Goal: Transaction & Acquisition: Purchase product/service

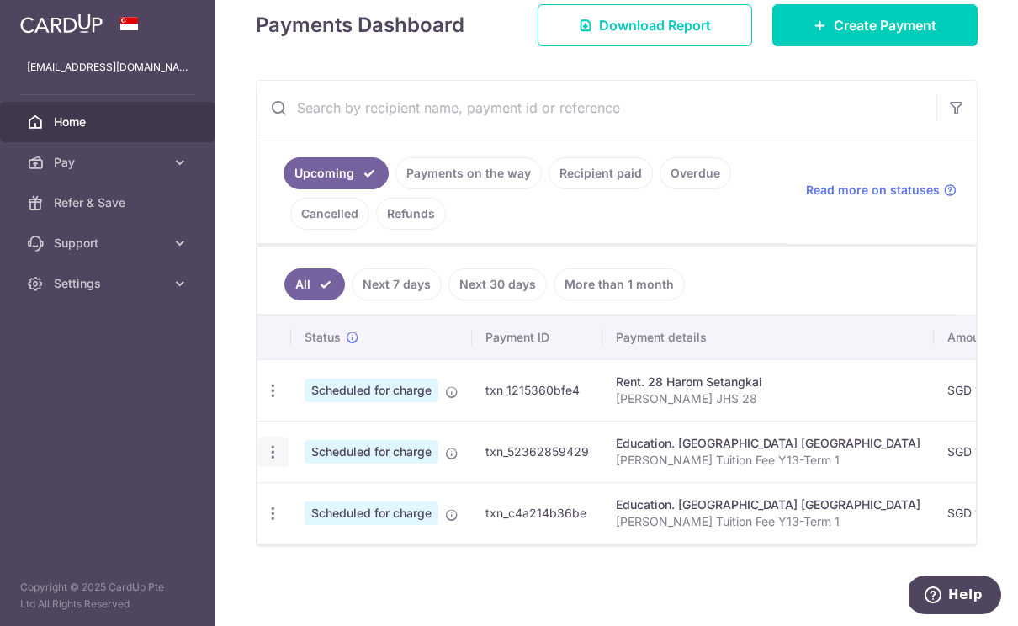
click at [264, 400] on icon "button" at bounding box center [273, 391] width 18 height 18
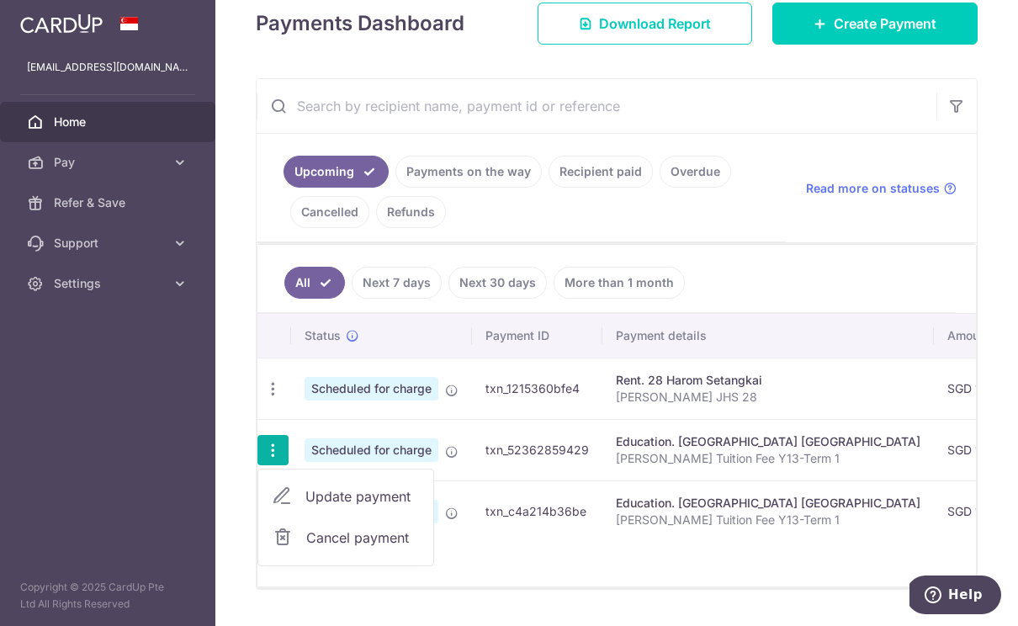
click at [306, 548] on span "Cancel payment" at bounding box center [362, 538] width 113 height 20
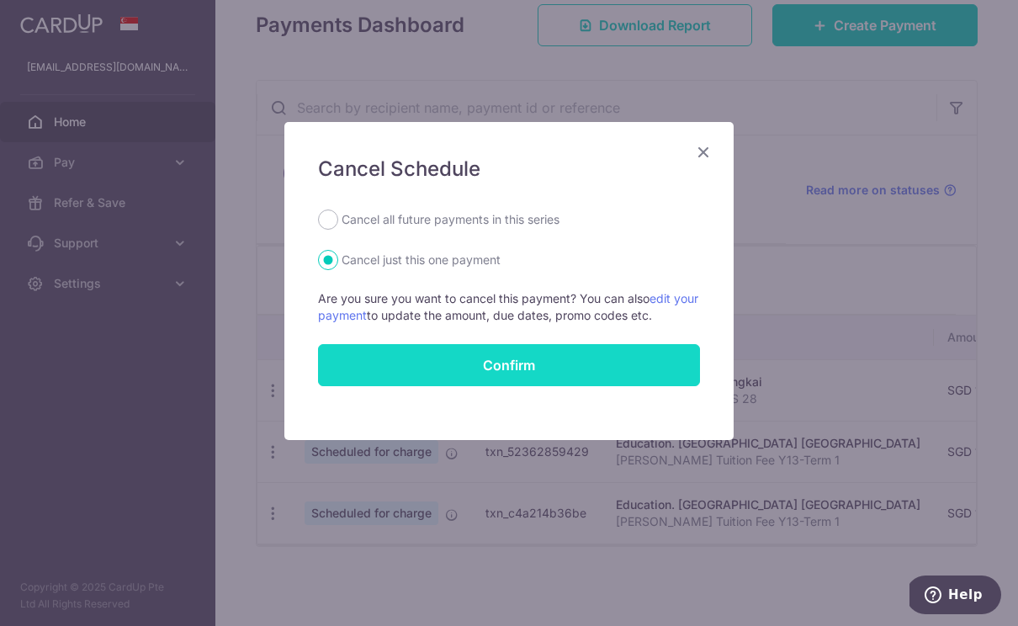
click at [480, 354] on input "Confirm" at bounding box center [509, 365] width 382 height 42
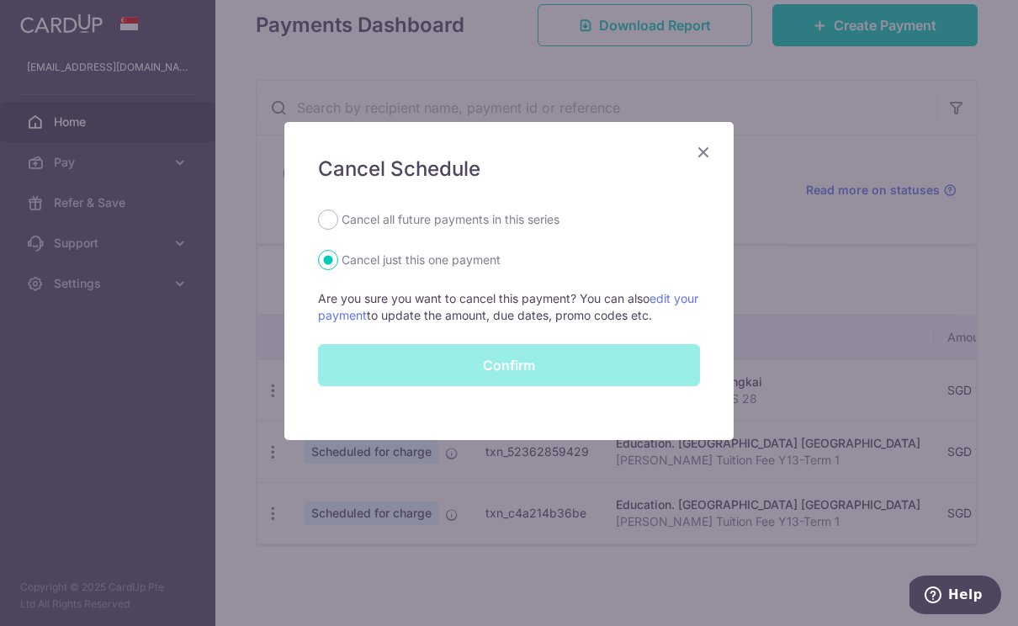
click at [611, 365] on div "Confirm" at bounding box center [509, 365] width 402 height 42
click at [559, 364] on div "Confirm" at bounding box center [509, 365] width 402 height 42
click at [547, 378] on div "Confirm" at bounding box center [509, 365] width 402 height 42
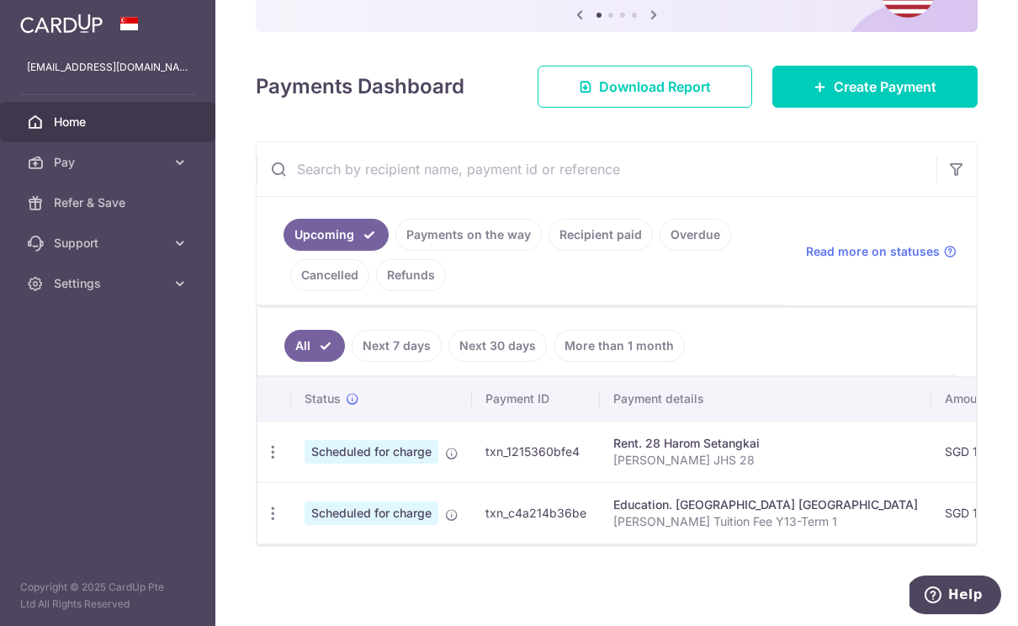
scroll to position [185, 0]
click at [264, 461] on icon "button" at bounding box center [273, 453] width 18 height 18
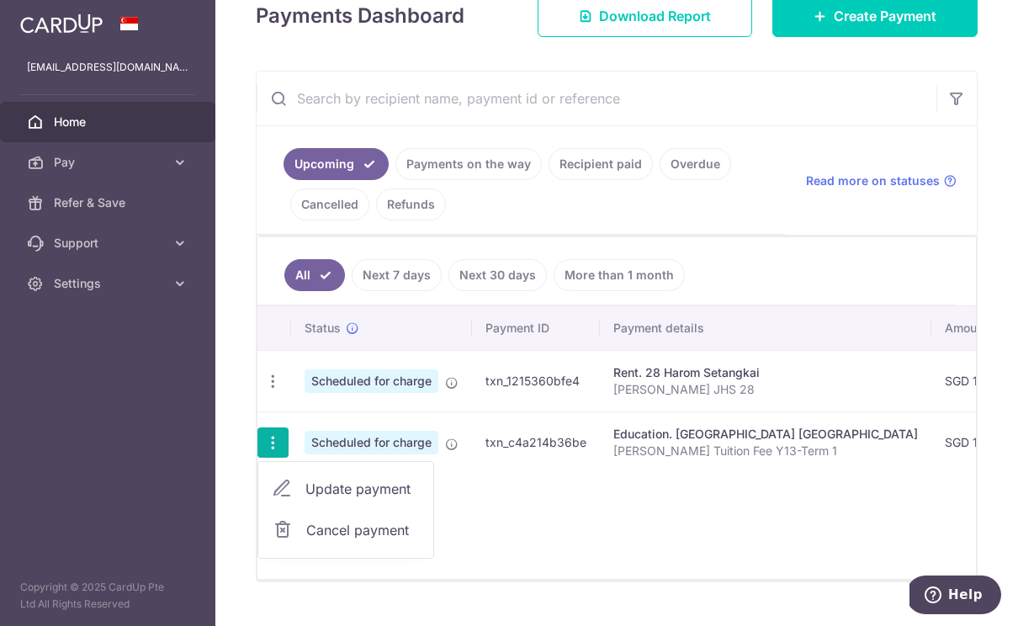
click at [306, 540] on span "Cancel payment" at bounding box center [362, 530] width 113 height 20
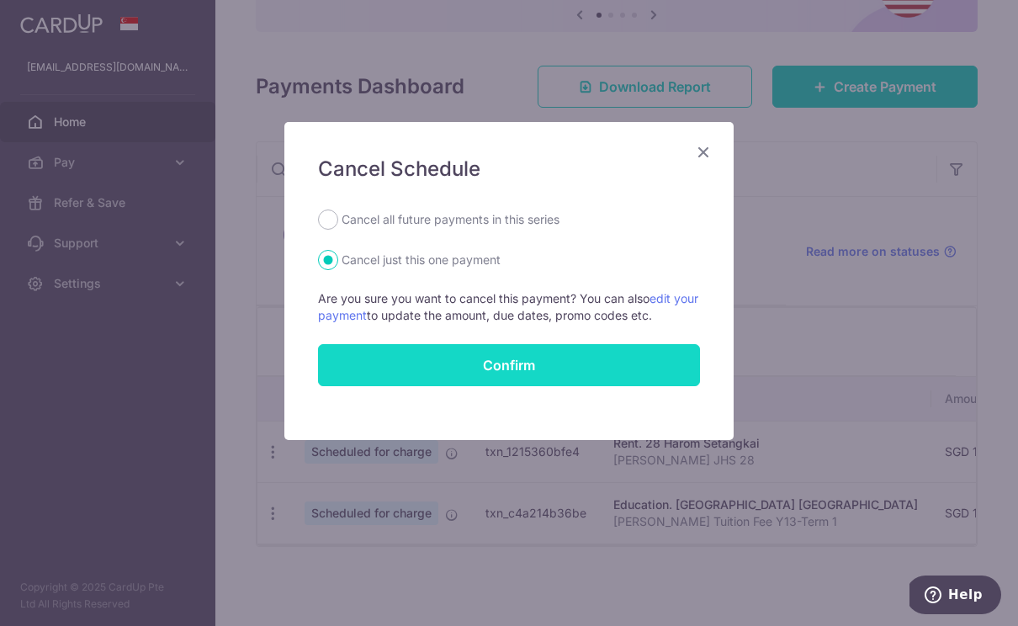
click at [448, 364] on input "Confirm" at bounding box center [509, 365] width 382 height 42
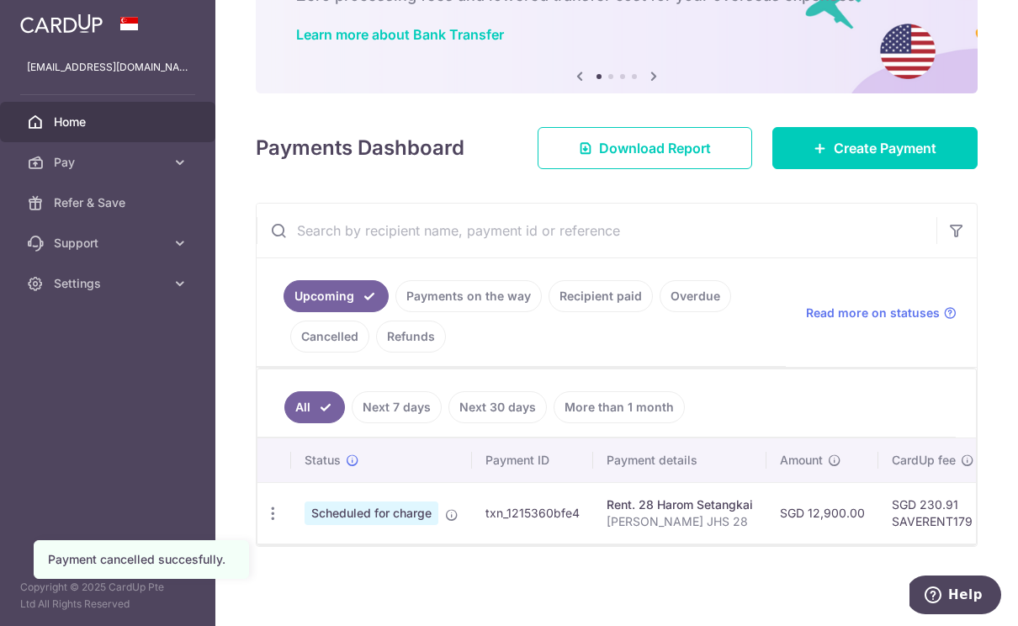
scroll to position [124, 0]
click at [449, 423] on link "Next 30 days" at bounding box center [498, 407] width 98 height 32
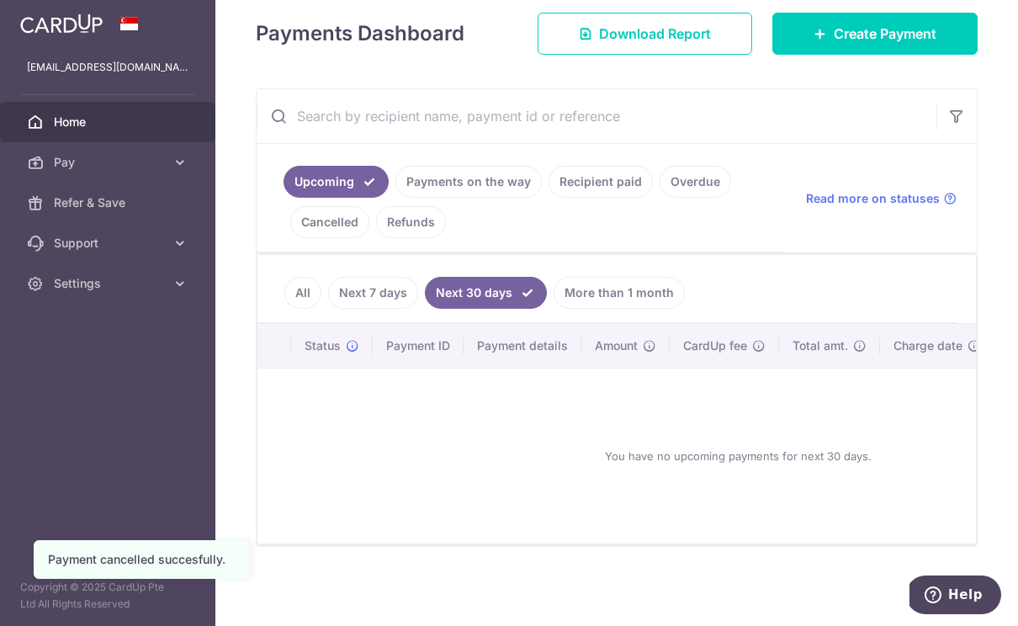
scroll to position [238, 0]
click at [284, 309] on link "All" at bounding box center [302, 293] width 37 height 32
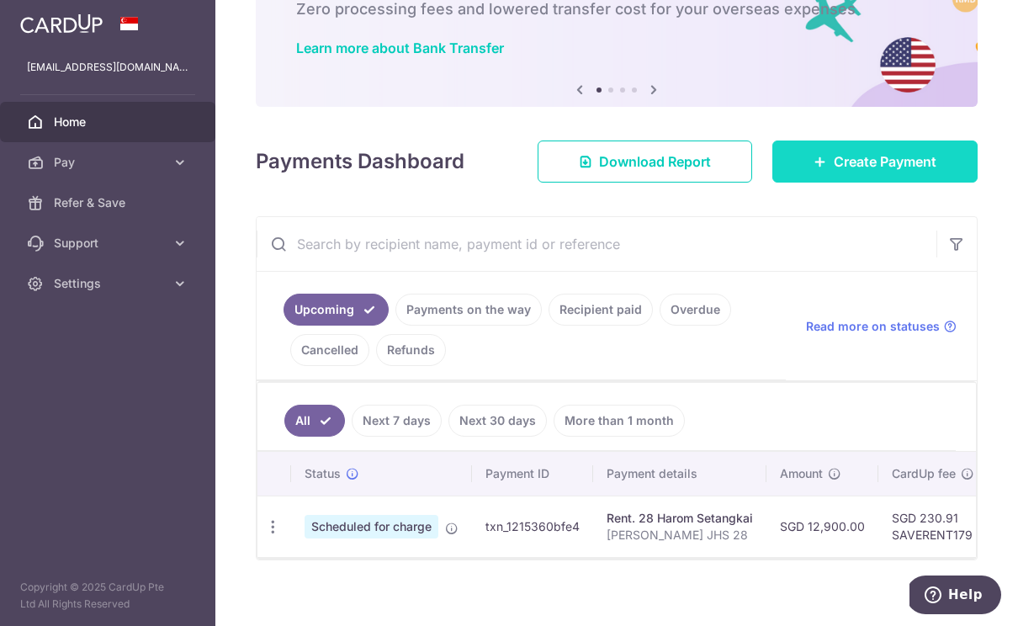
click at [889, 172] on span "Create Payment" at bounding box center [885, 161] width 103 height 20
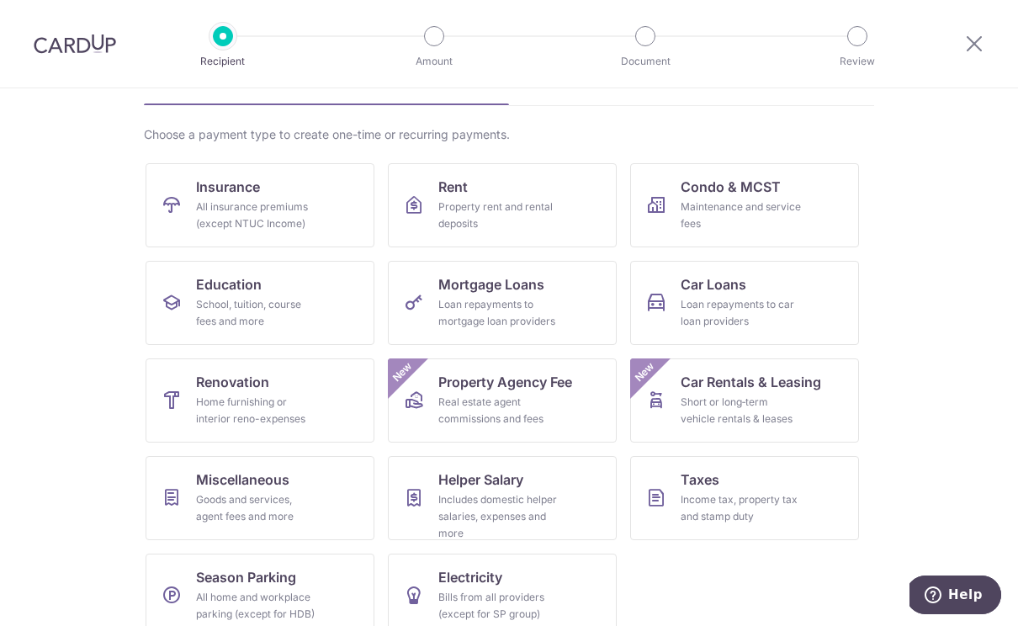
scroll to position [101, 0]
click at [751, 486] on link "Taxes Income tax, property tax and stamp duty" at bounding box center [744, 499] width 229 height 84
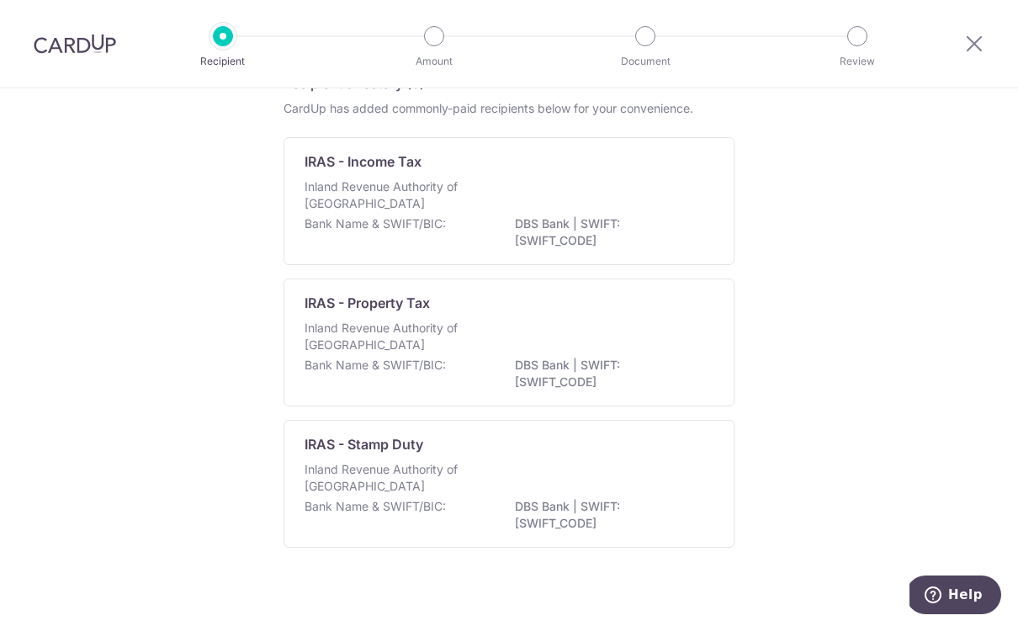
scroll to position [93, 0]
click at [479, 210] on p "Inland Revenue Authority of Singapore" at bounding box center [394, 195] width 178 height 34
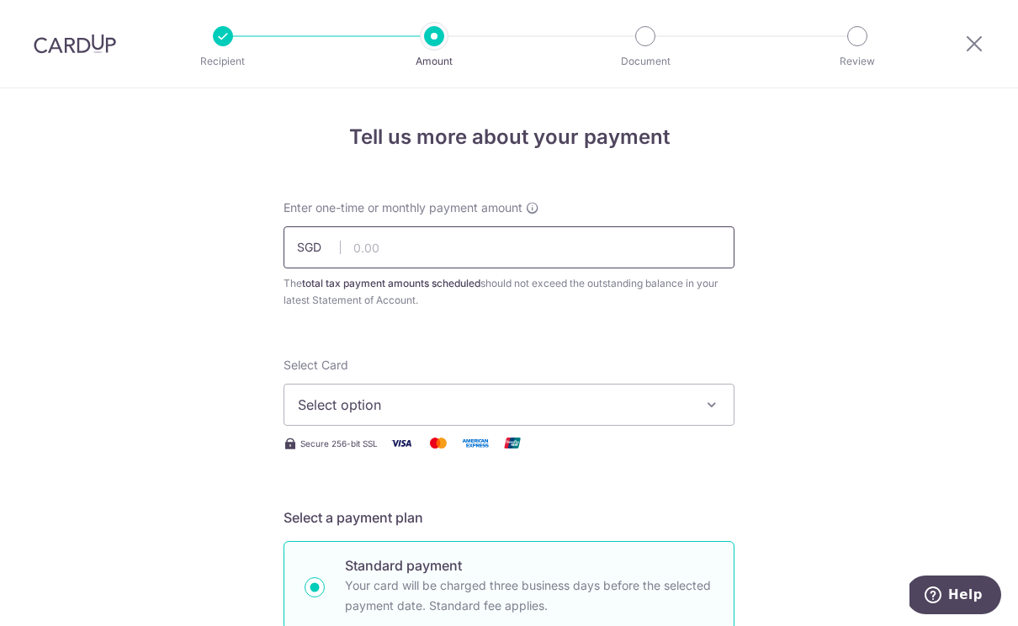
click at [486, 251] on input "text" at bounding box center [509, 247] width 451 height 42
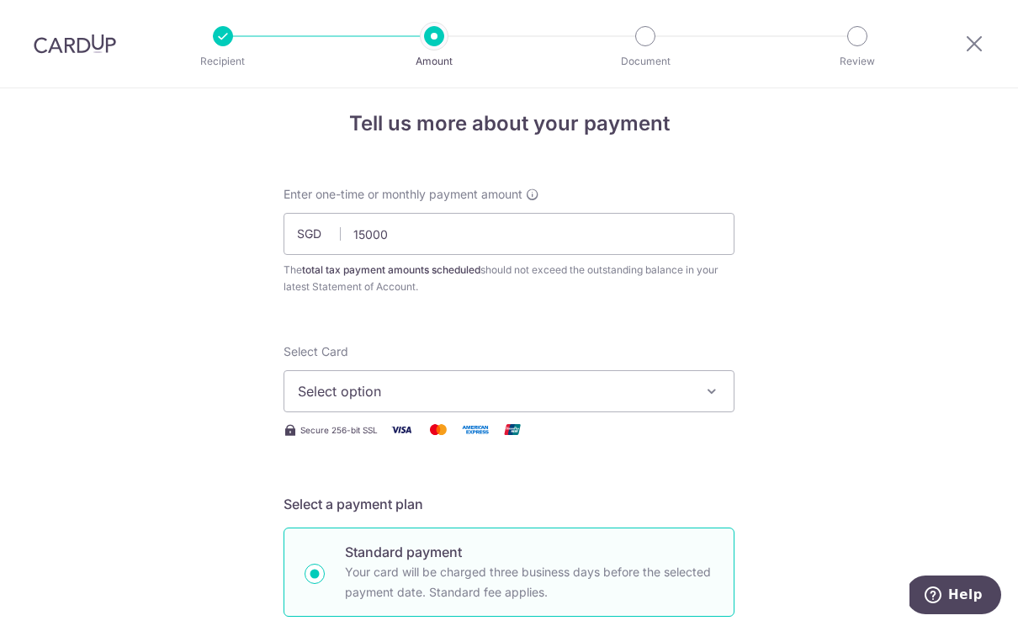
click at [698, 396] on button "Select option" at bounding box center [509, 391] width 451 height 42
type input "15,000.00"
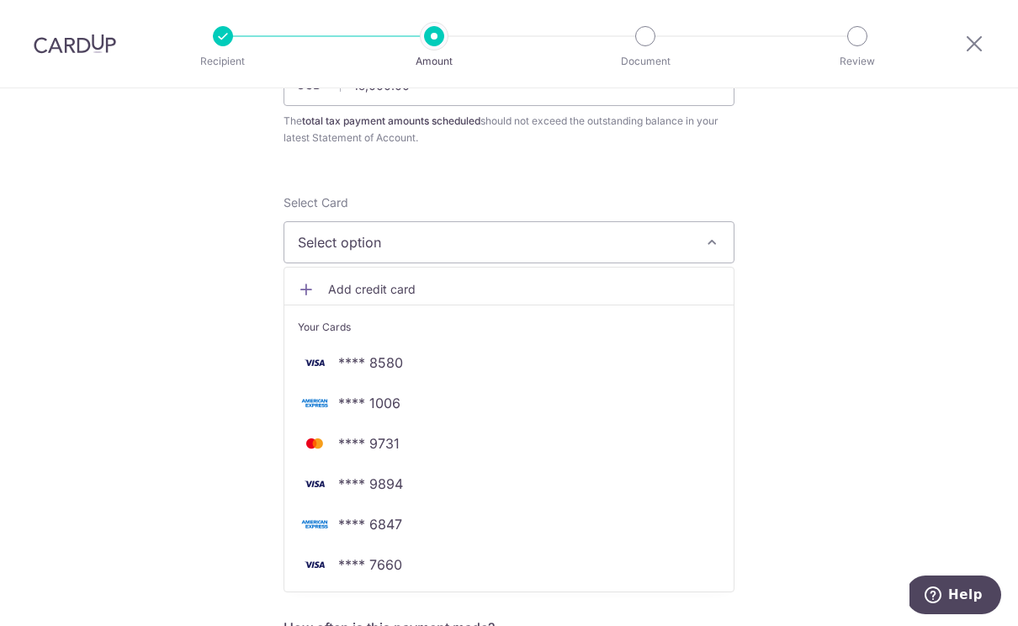
scroll to position [167, 0]
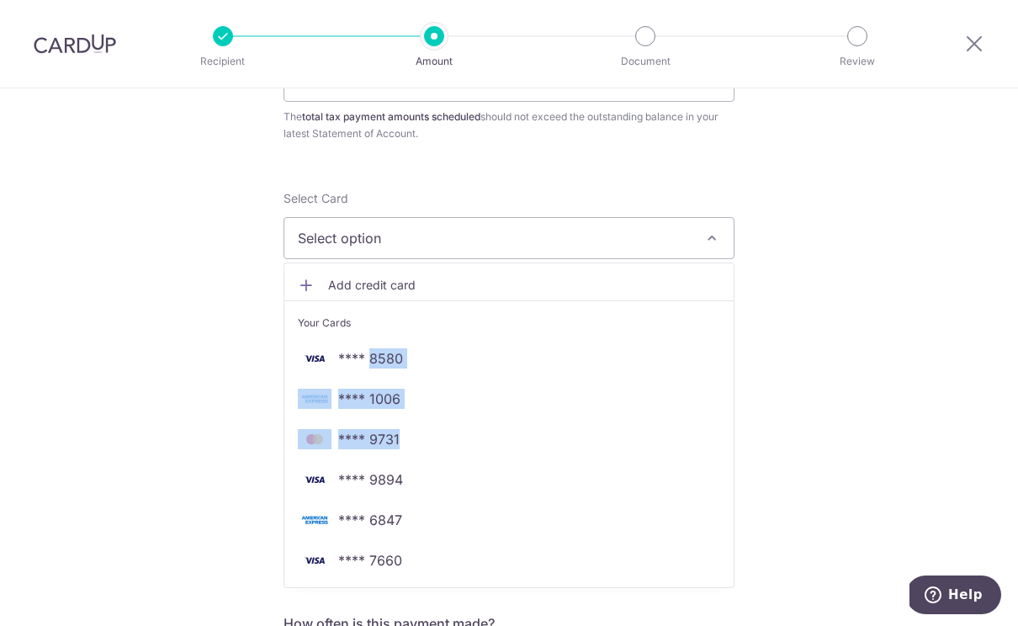
click at [833, 434] on div at bounding box center [509, 313] width 1018 height 626
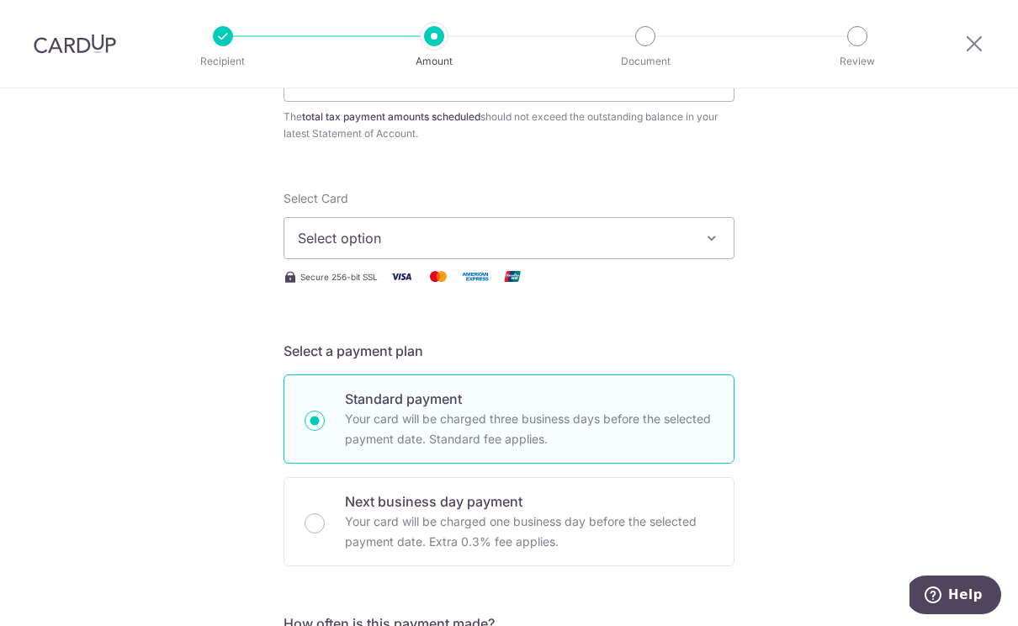
click at [547, 236] on span "Select option" at bounding box center [494, 238] width 392 height 20
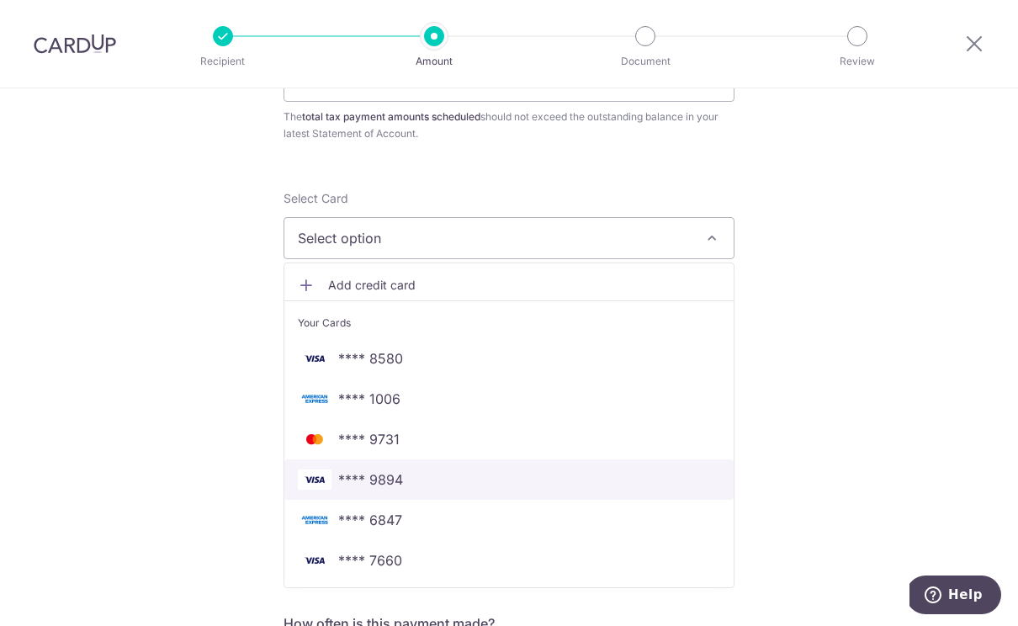
click at [451, 486] on span "**** 9894" at bounding box center [509, 480] width 423 height 20
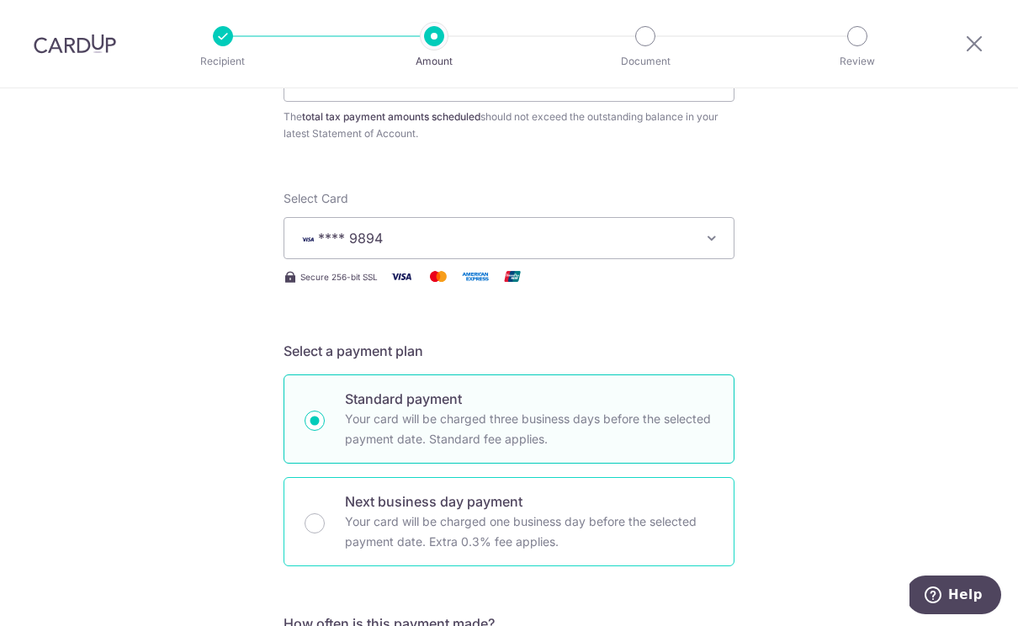
click at [367, 499] on p "Next business day payment" at bounding box center [529, 502] width 369 height 20
click at [325, 513] on input "Next business day payment Your card will be charged one business day before the…" at bounding box center [315, 523] width 20 height 20
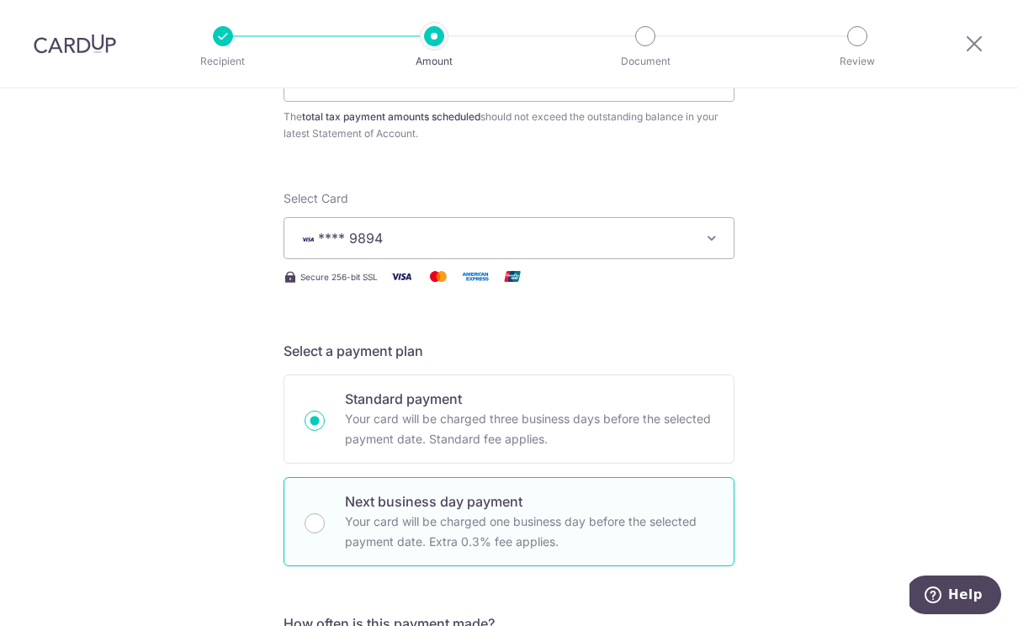
radio input "false"
radio input "true"
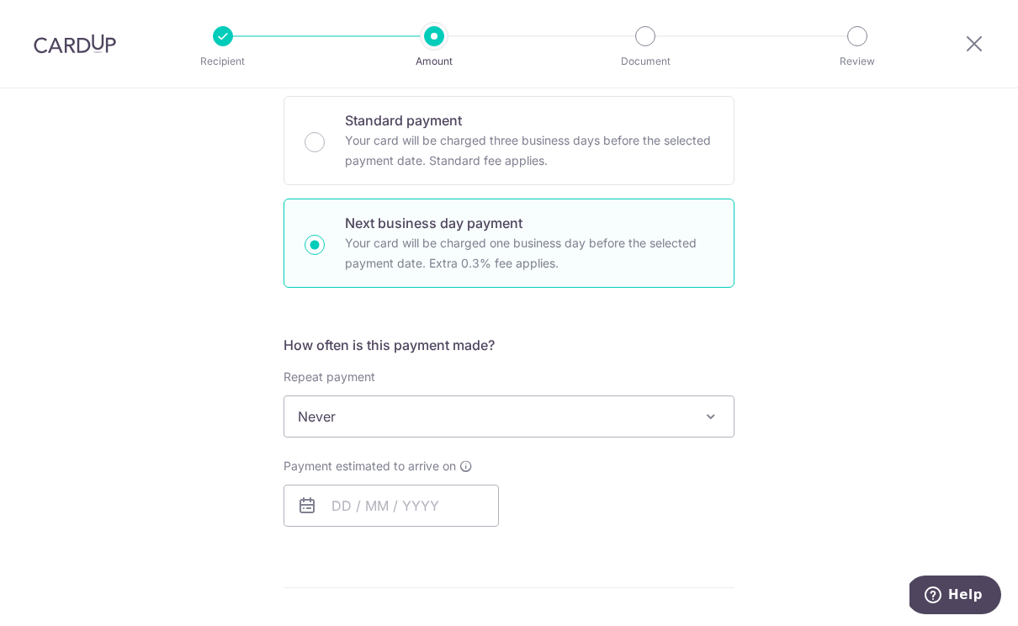
scroll to position [446, 0]
click at [695, 420] on span "Never" at bounding box center [508, 416] width 449 height 40
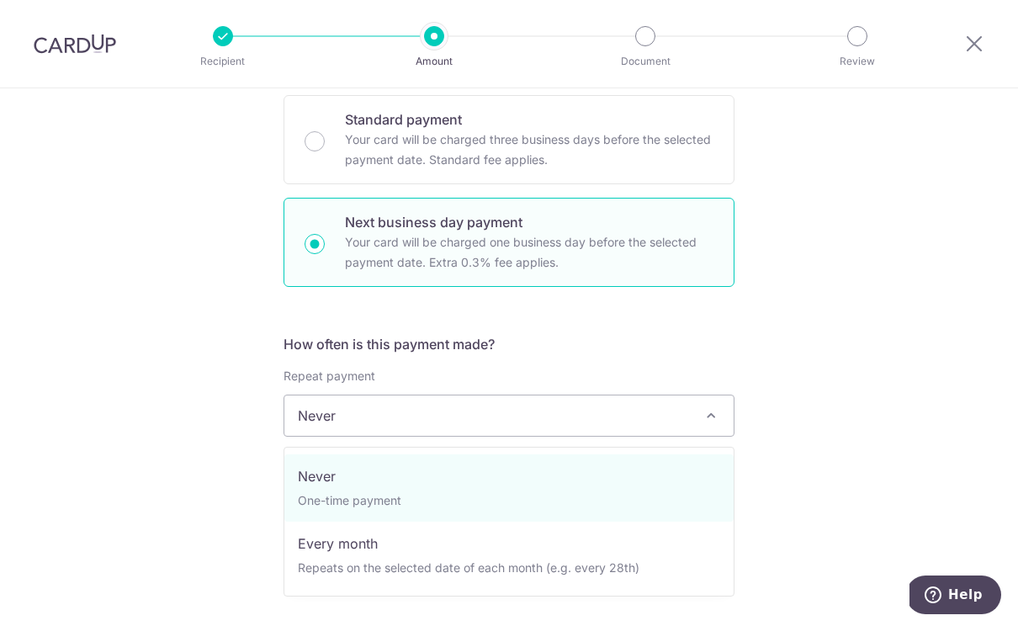
select select "3"
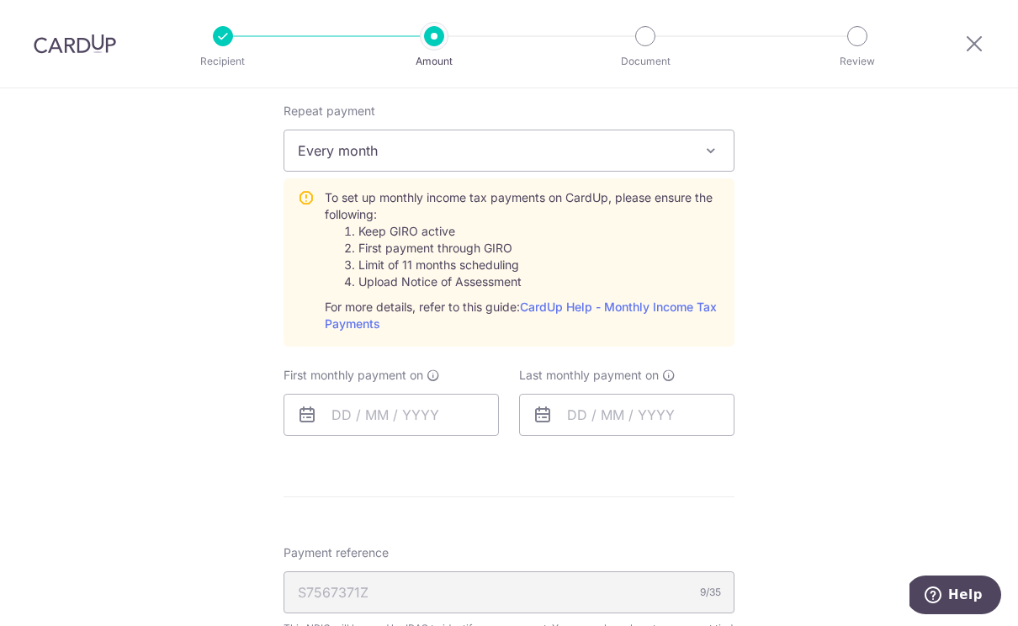
scroll to position [725, 0]
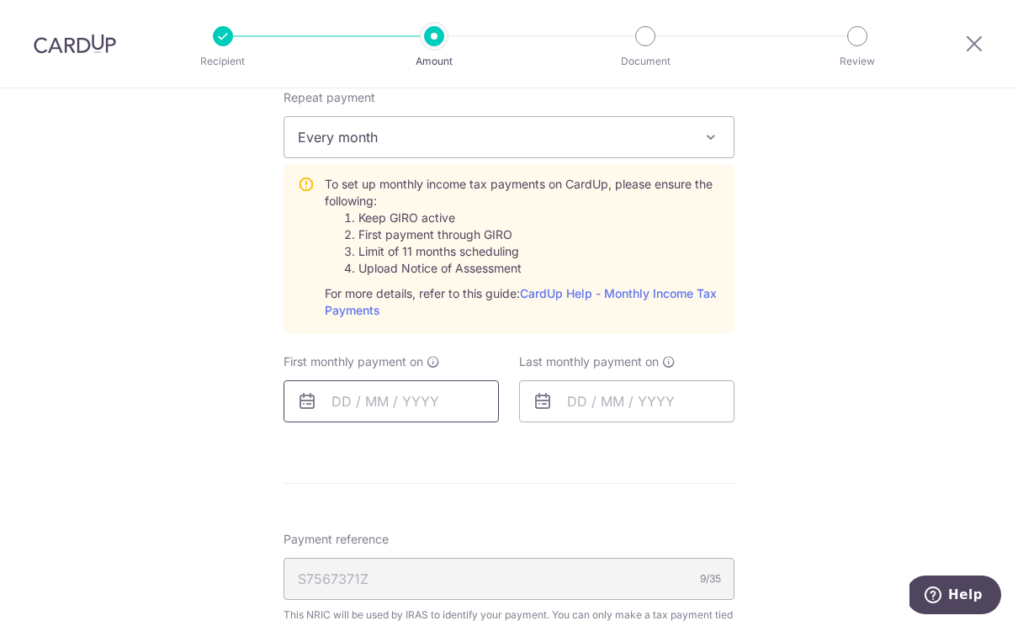
click at [391, 411] on input "text" at bounding box center [391, 401] width 215 height 42
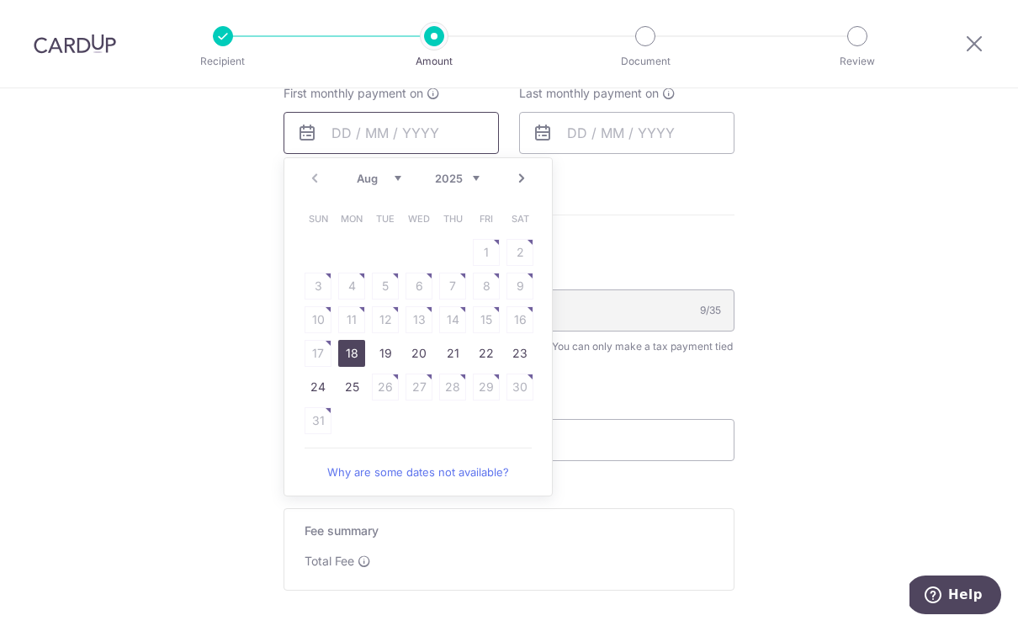
scroll to position [1007, 0]
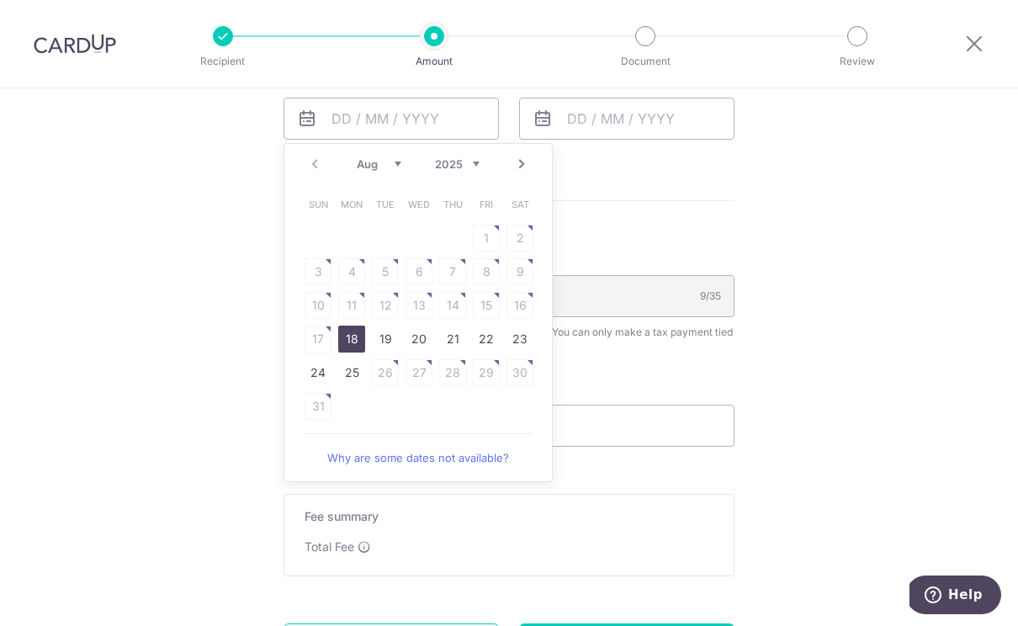
click at [360, 346] on link "18" at bounding box center [351, 339] width 27 height 27
type input "[DATE]"
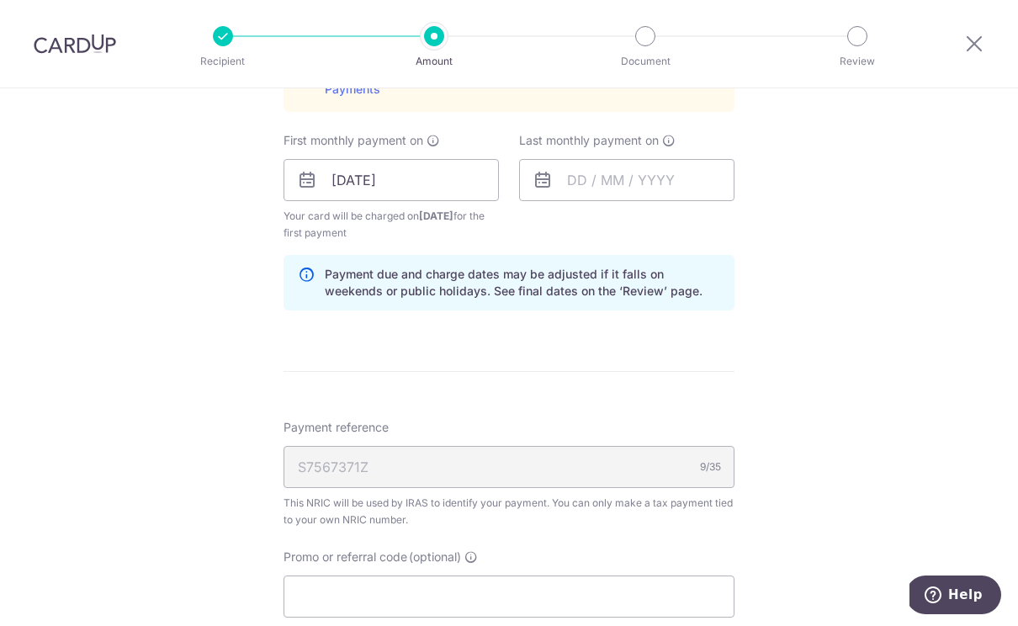
scroll to position [944, 0]
click at [630, 189] on input "text" at bounding box center [626, 182] width 215 height 42
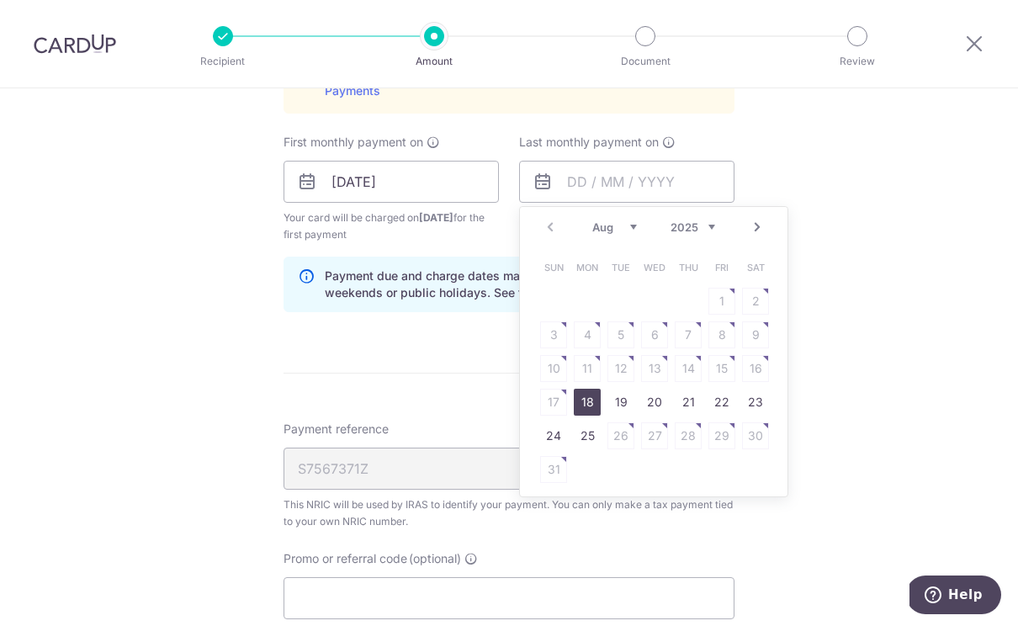
click at [766, 235] on link "Next" at bounding box center [757, 227] width 20 height 20
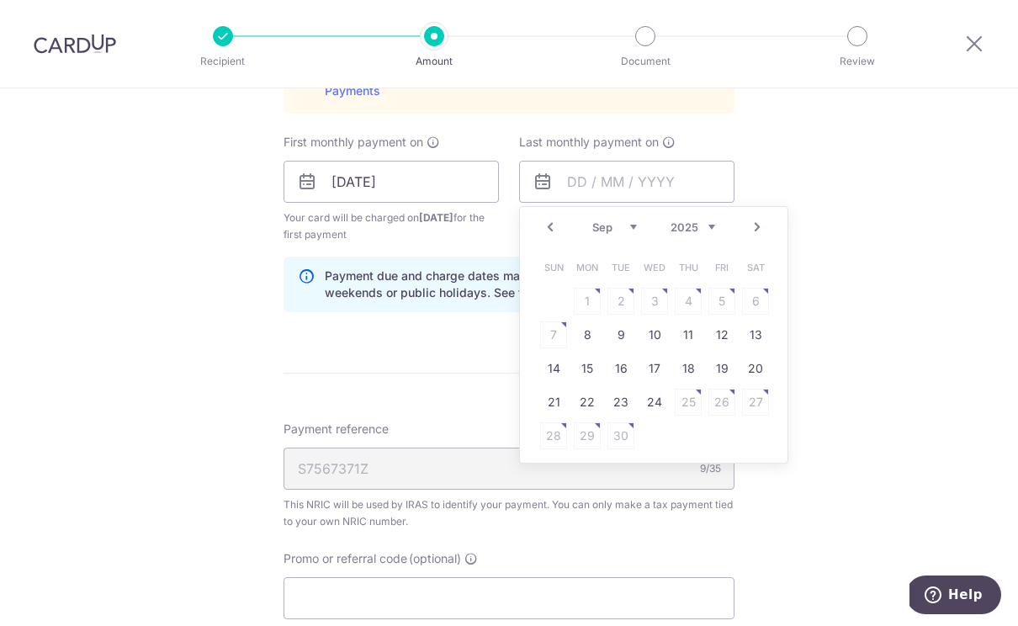
click at [763, 237] on link "Next" at bounding box center [757, 227] width 20 height 20
click at [758, 234] on link "Next" at bounding box center [757, 227] width 20 height 20
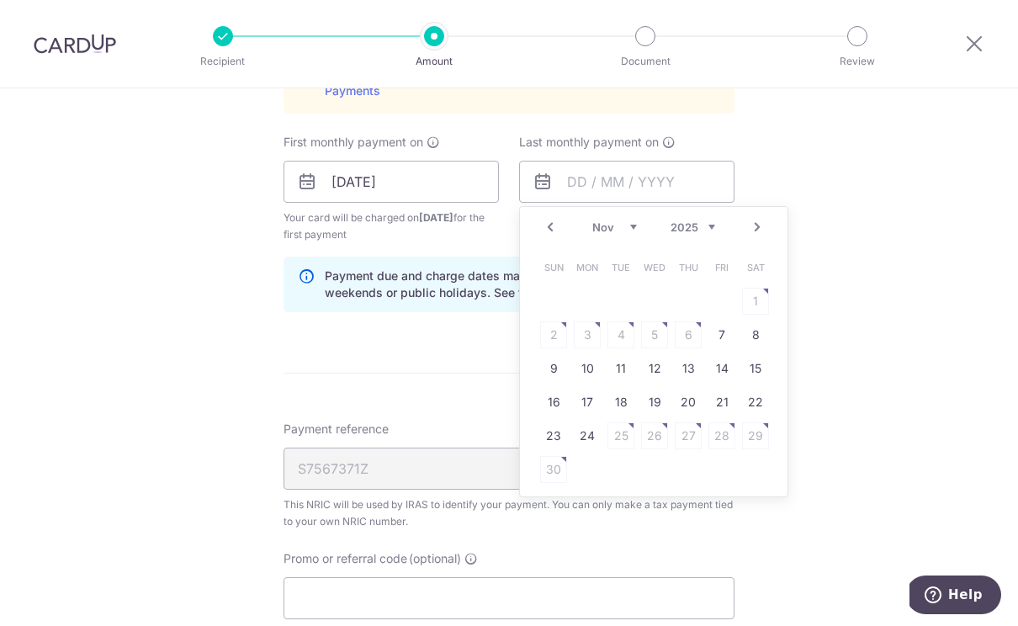
click at [758, 237] on link "Next" at bounding box center [757, 227] width 20 height 20
click at [761, 237] on link "Next" at bounding box center [757, 227] width 20 height 20
click at [752, 234] on link "Next" at bounding box center [757, 227] width 20 height 20
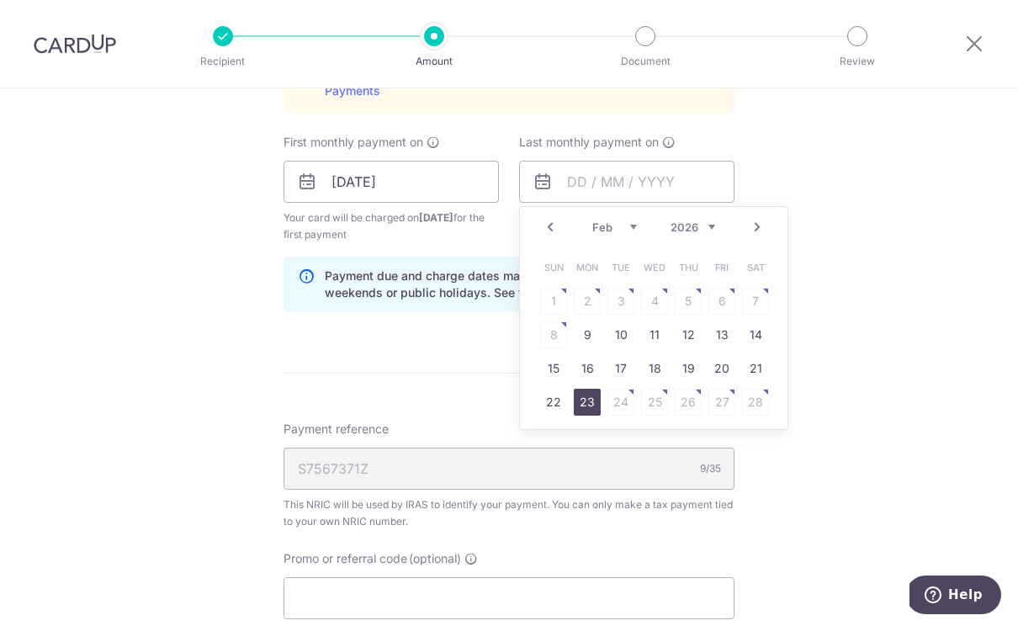
click at [585, 411] on link "23" at bounding box center [587, 402] width 27 height 27
type input "23/02/2026"
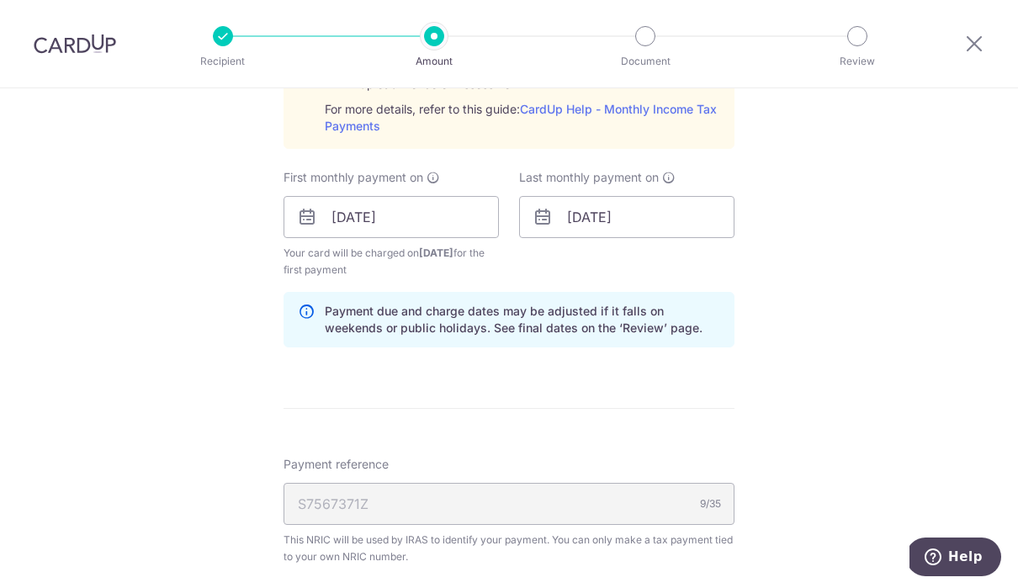
scroll to position [938, 0]
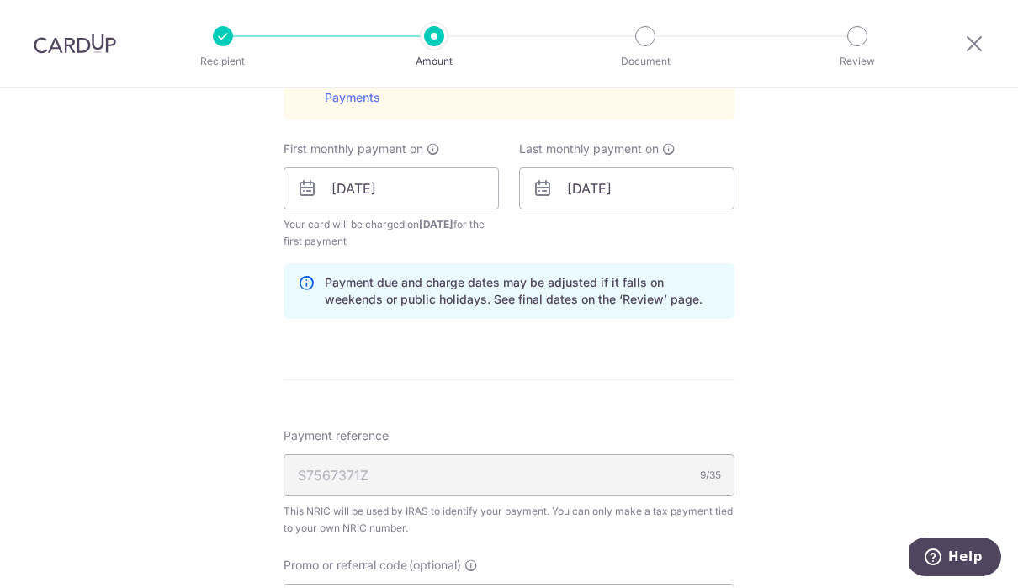
click at [337, 482] on div "S7567371Z 9/35" at bounding box center [509, 475] width 451 height 42
click at [321, 479] on div "S7567371Z 9/35" at bounding box center [509, 475] width 451 height 42
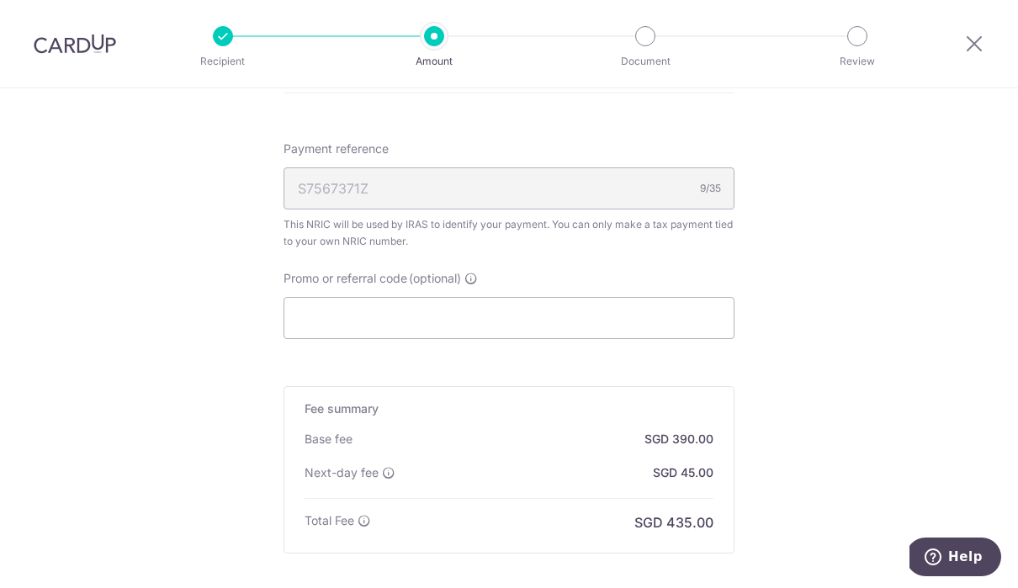
scroll to position [1267, 0]
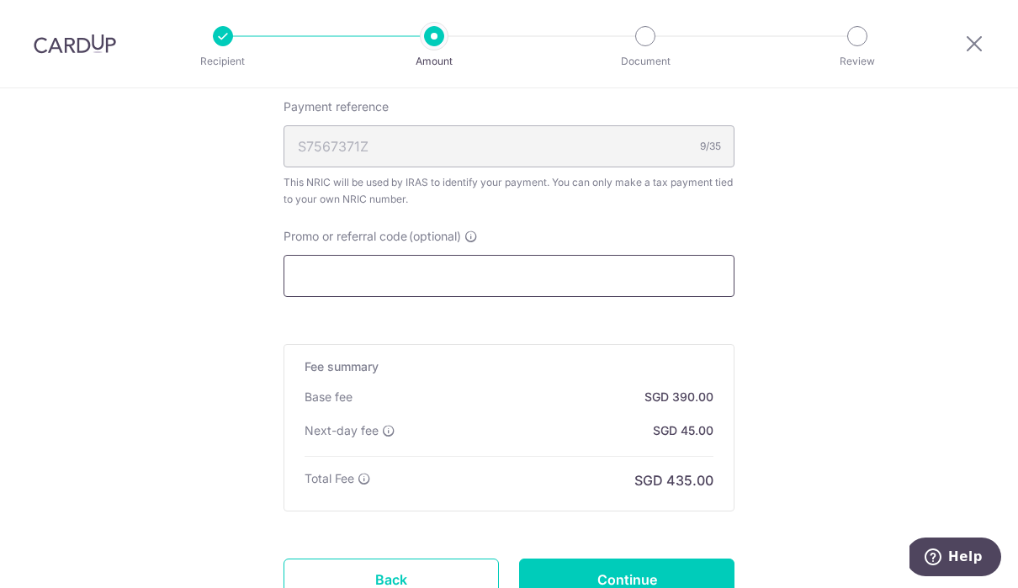
click at [331, 279] on input "Promo or referral code (optional)" at bounding box center [509, 276] width 451 height 42
click at [315, 276] on input "Promo or referral code (optional)" at bounding box center [509, 276] width 451 height 42
paste input "VTAX25R"
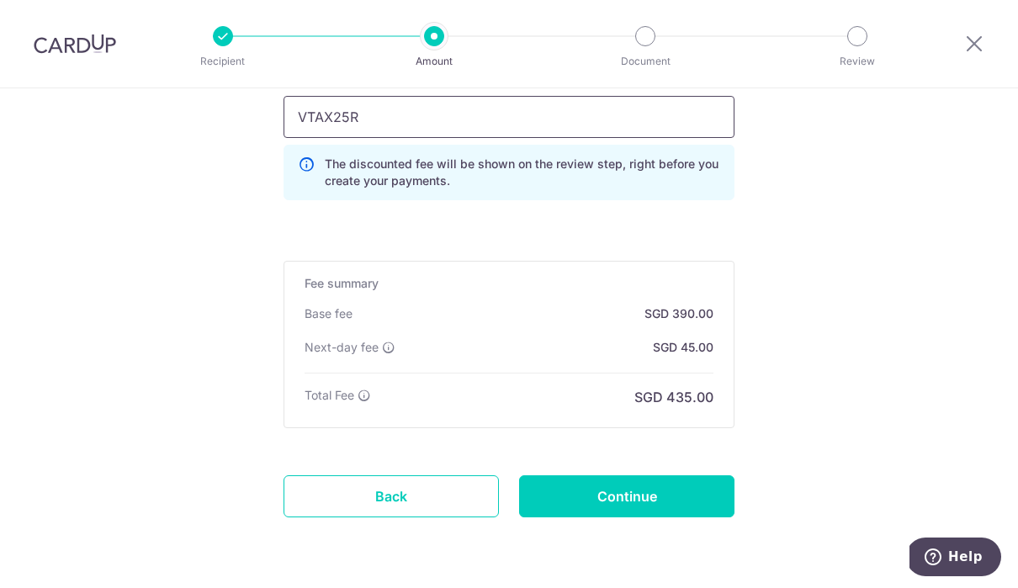
scroll to position [1424, 0]
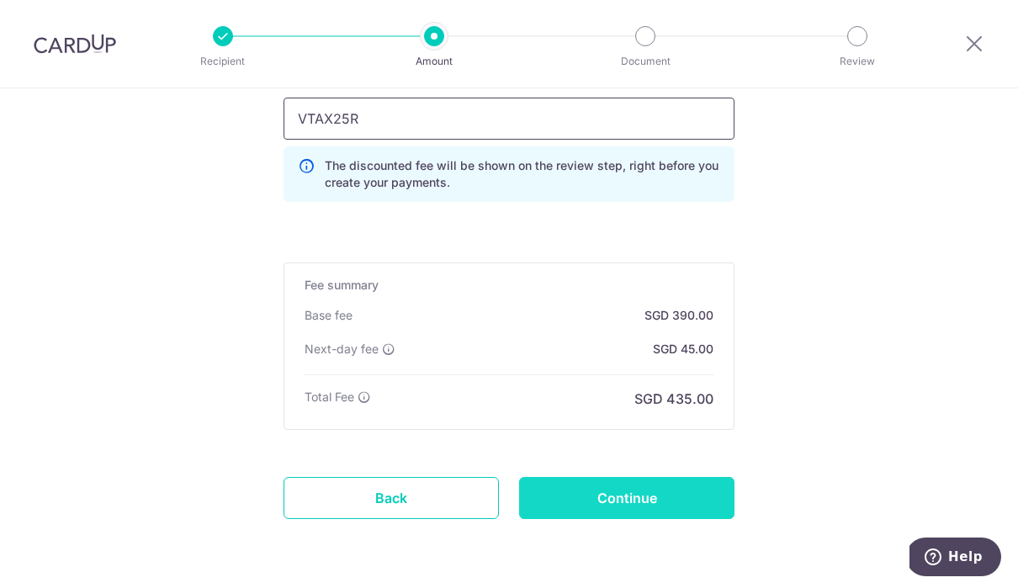
type input "VTAX25R"
click at [672, 516] on input "Continue" at bounding box center [626, 498] width 215 height 42
type input "Create Schedule"
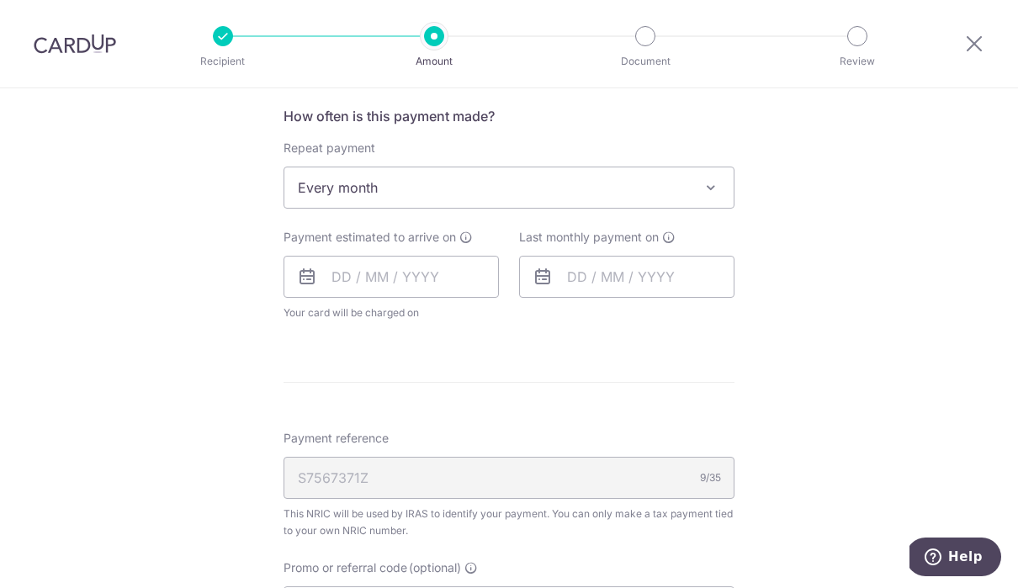
scroll to position [708, 0]
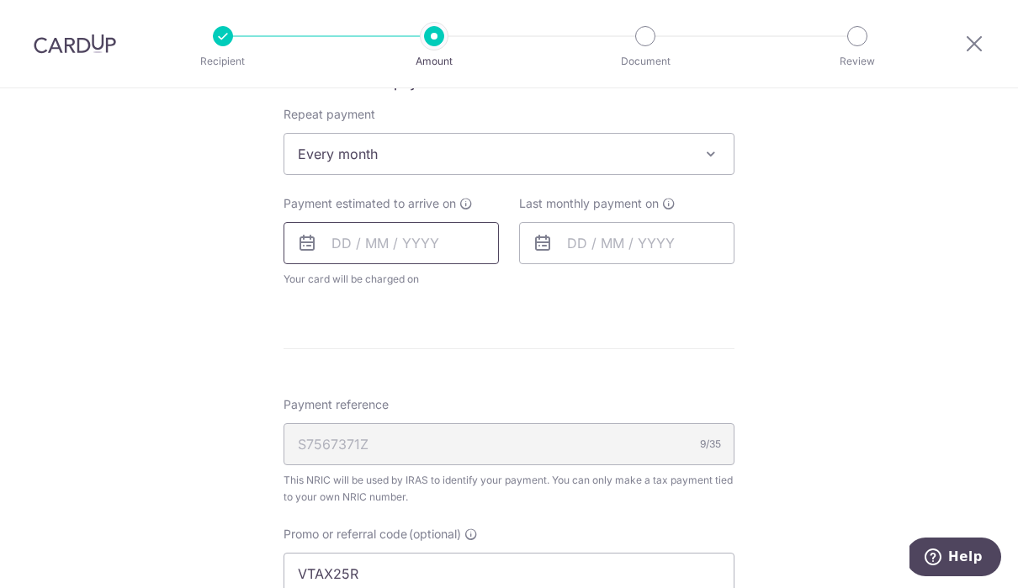
click at [405, 259] on input "text" at bounding box center [391, 243] width 215 height 42
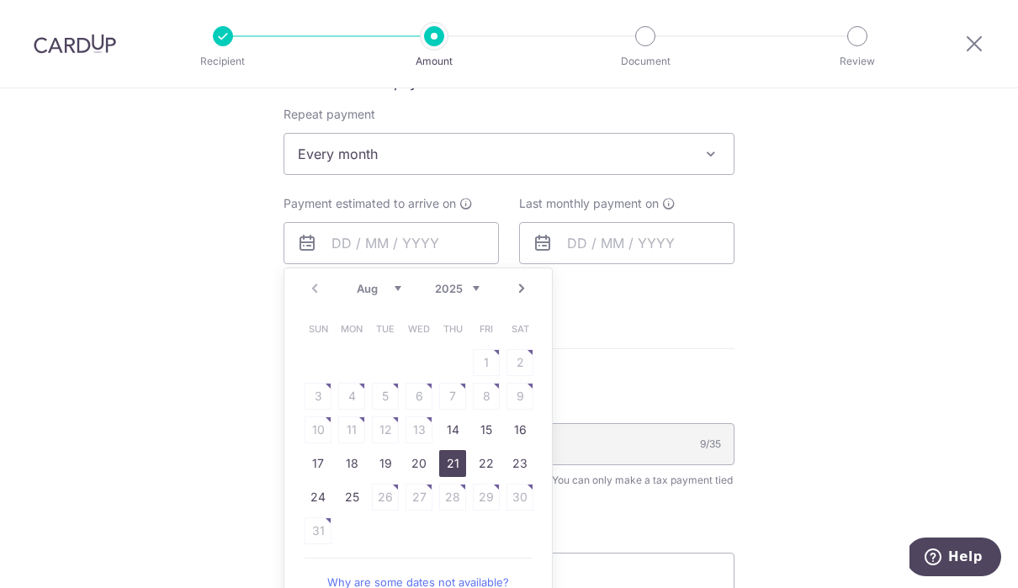
click at [455, 474] on link "21" at bounding box center [452, 463] width 27 height 27
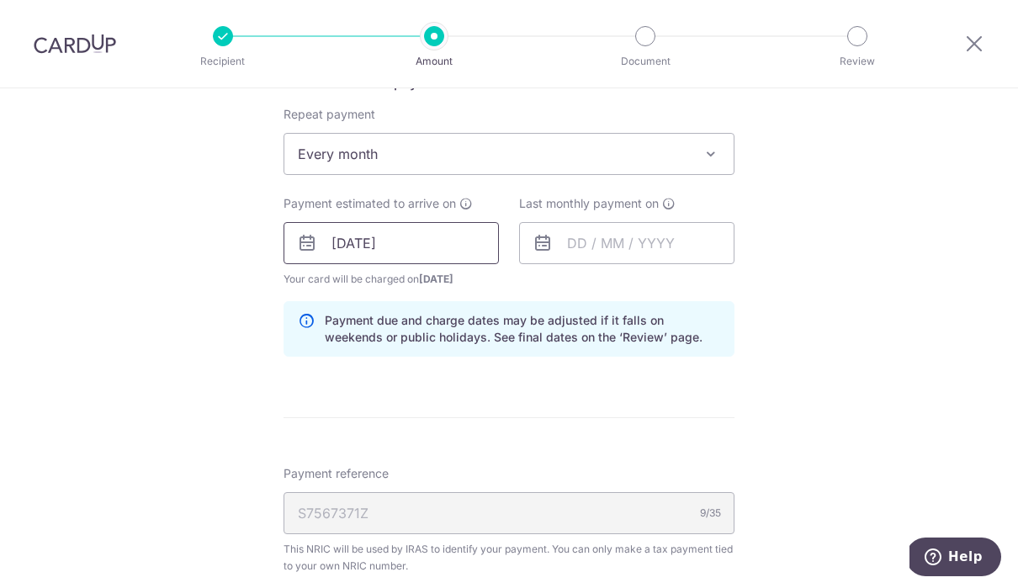
click at [439, 242] on input "21/08/2025" at bounding box center [391, 243] width 215 height 42
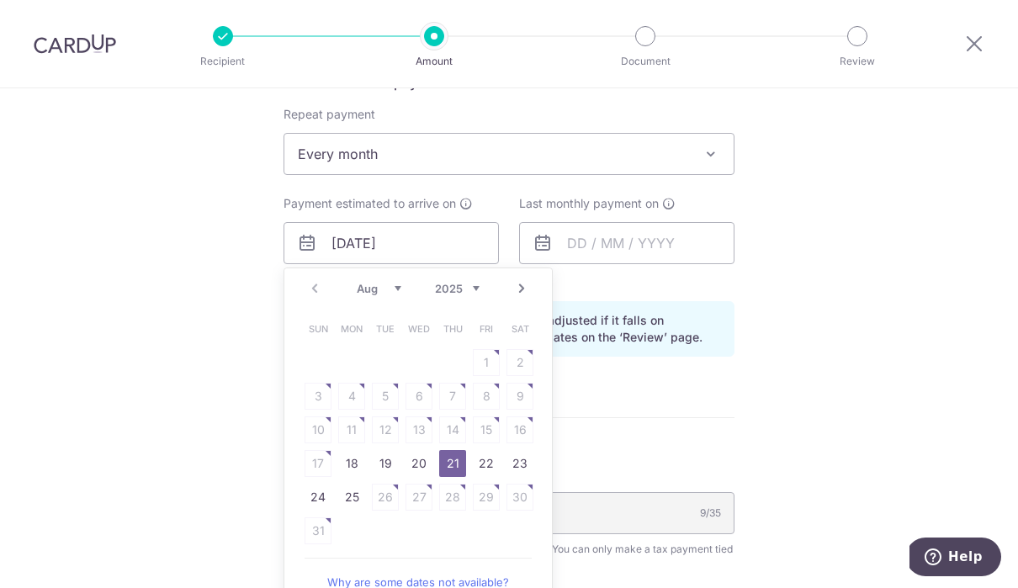
click at [347, 509] on link "25" at bounding box center [351, 497] width 27 height 27
type input "25/08/2025"
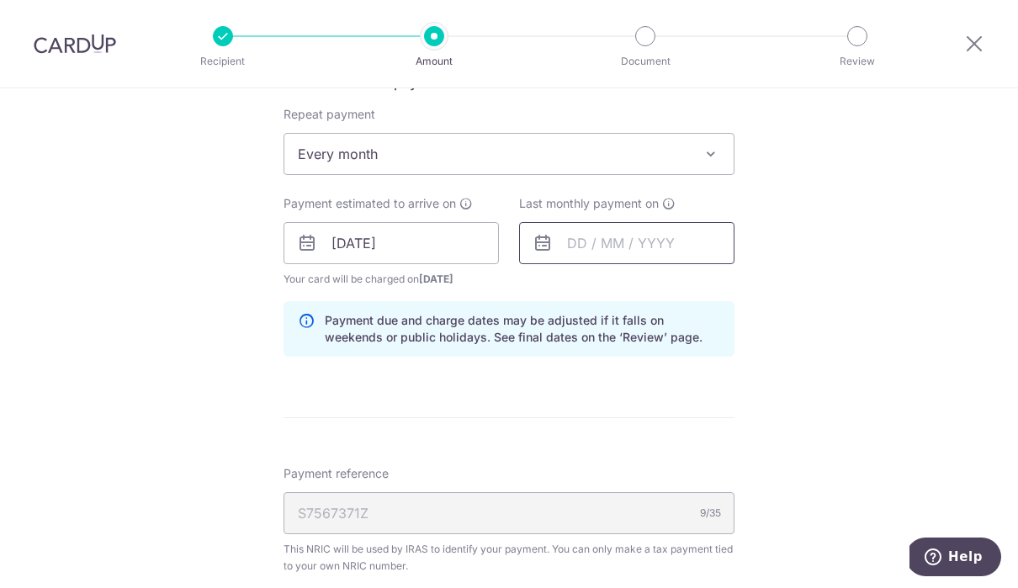
click at [662, 248] on input "text" at bounding box center [626, 243] width 215 height 42
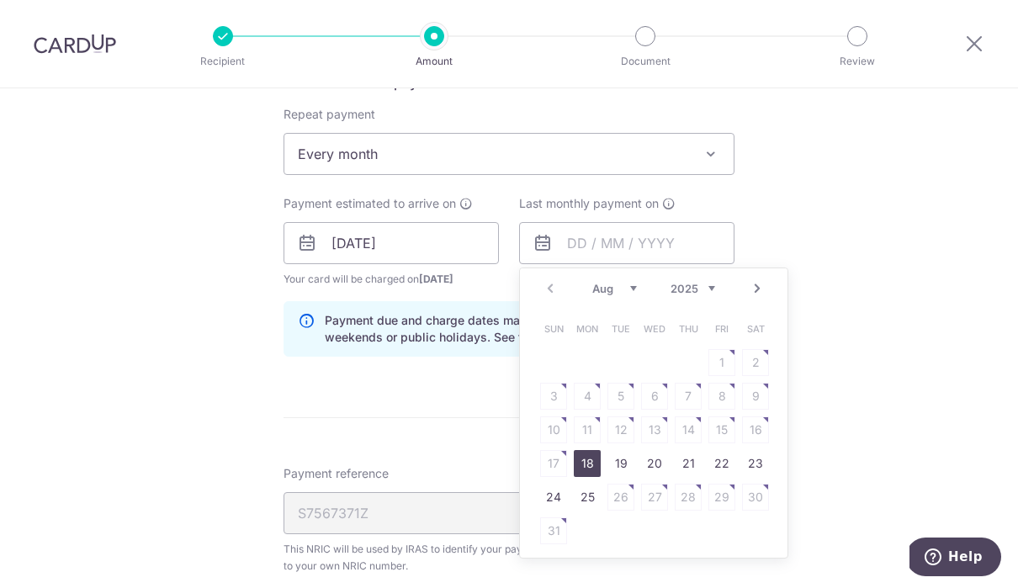
click at [765, 292] on link "Next" at bounding box center [757, 289] width 20 height 20
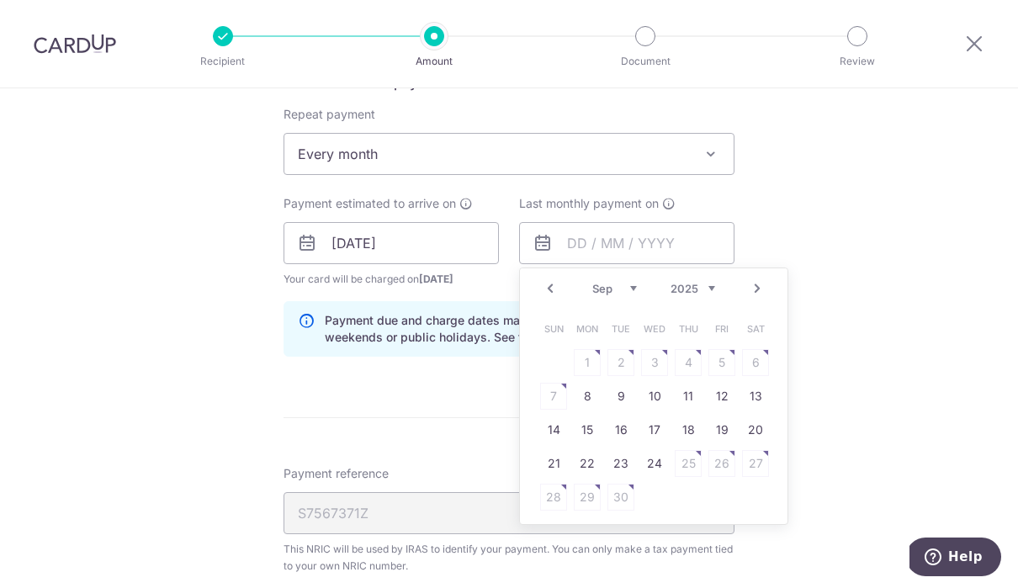
click at [760, 295] on link "Next" at bounding box center [757, 289] width 20 height 20
click at [755, 292] on link "Next" at bounding box center [757, 289] width 20 height 20
click at [753, 296] on link "Next" at bounding box center [757, 289] width 20 height 20
click at [752, 299] on link "Next" at bounding box center [757, 289] width 20 height 20
click at [754, 299] on link "Next" at bounding box center [757, 289] width 20 height 20
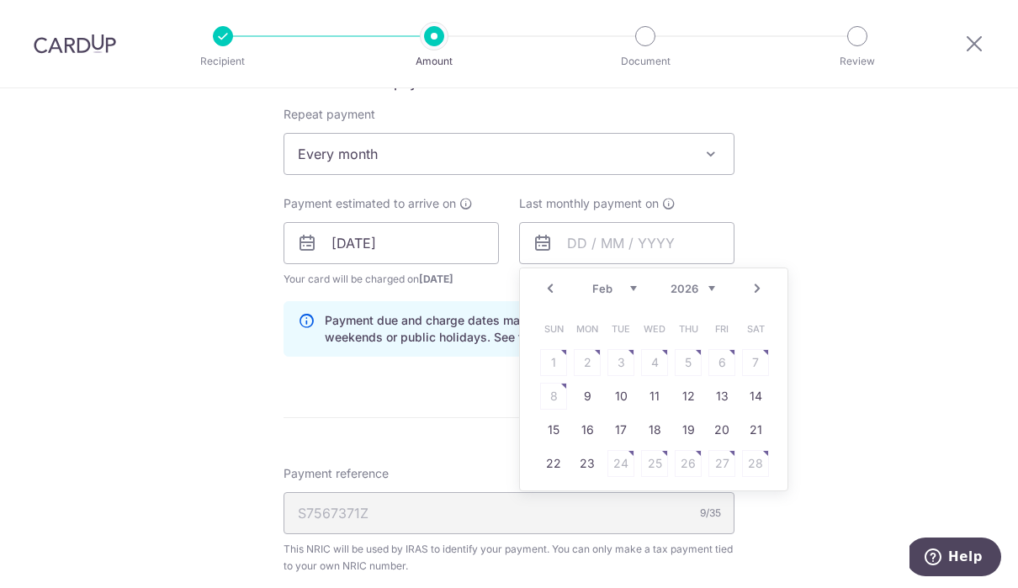
click at [750, 299] on link "Next" at bounding box center [757, 289] width 20 height 20
click at [751, 299] on link "Next" at bounding box center [757, 289] width 20 height 20
click at [553, 298] on link "Prev" at bounding box center [550, 289] width 20 height 20
click at [587, 405] on link "9" at bounding box center [587, 396] width 27 height 27
type input "09/03/2026"
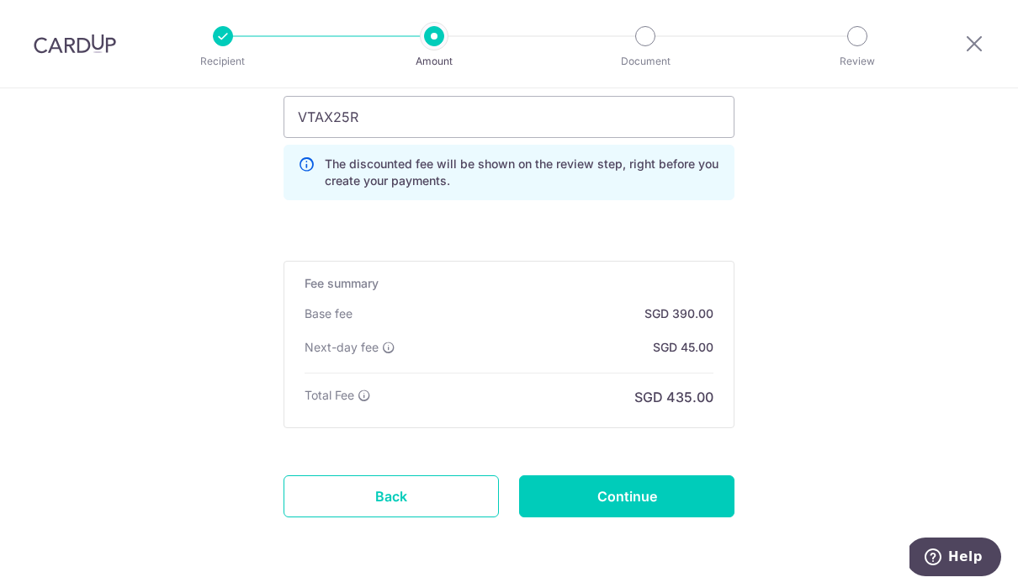
scroll to position [1232, 0]
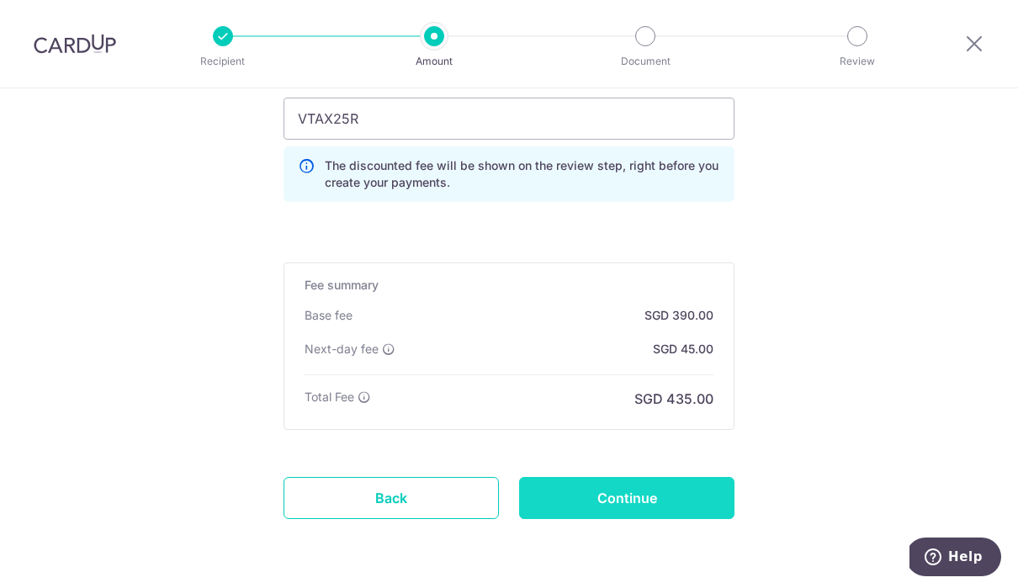
click at [656, 501] on input "Continue" at bounding box center [626, 498] width 215 height 42
type input "Update Schedule"
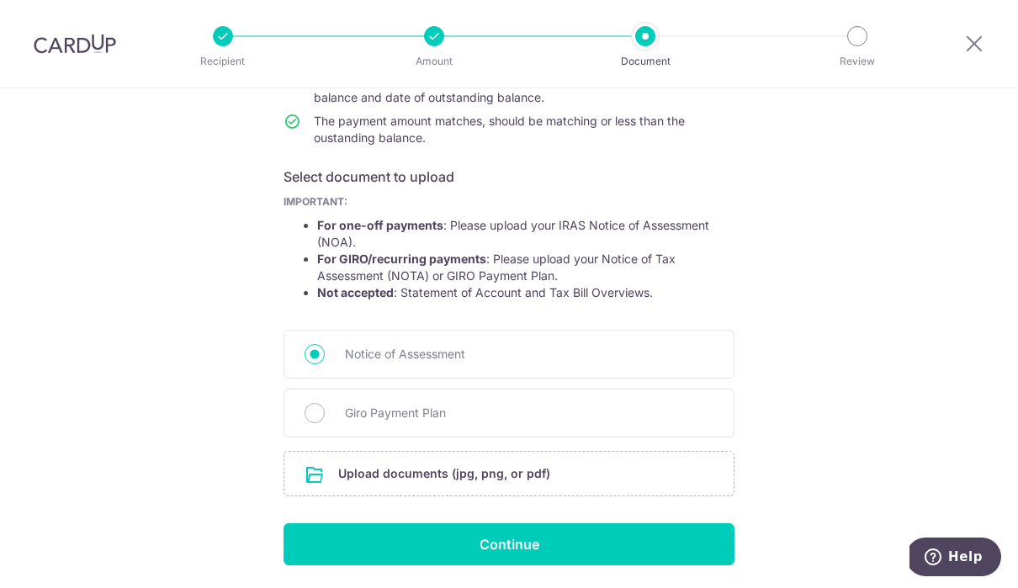
scroll to position [214, 0]
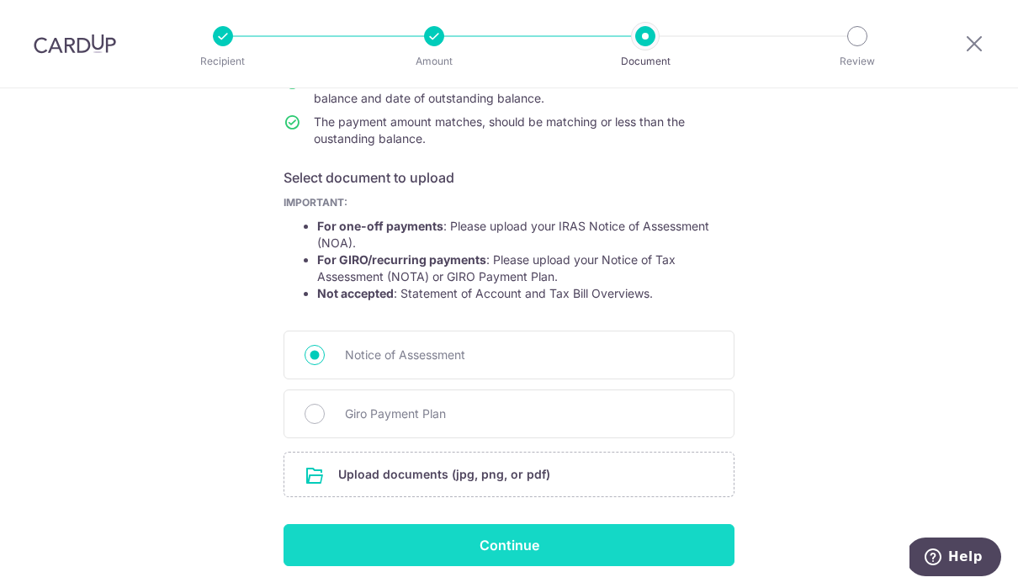
click at [570, 557] on input "Continue" at bounding box center [509, 545] width 451 height 42
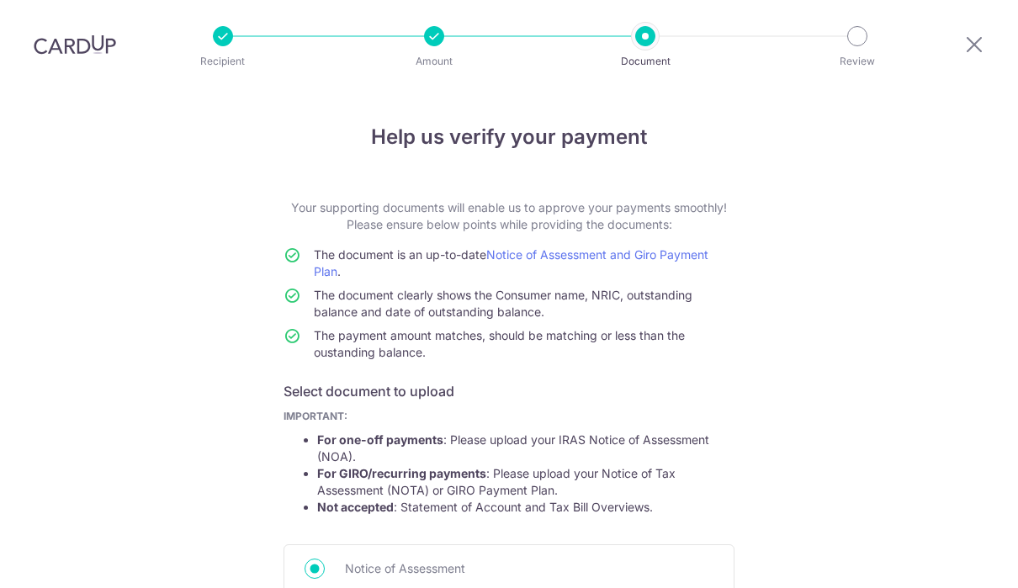
scroll to position [237, 0]
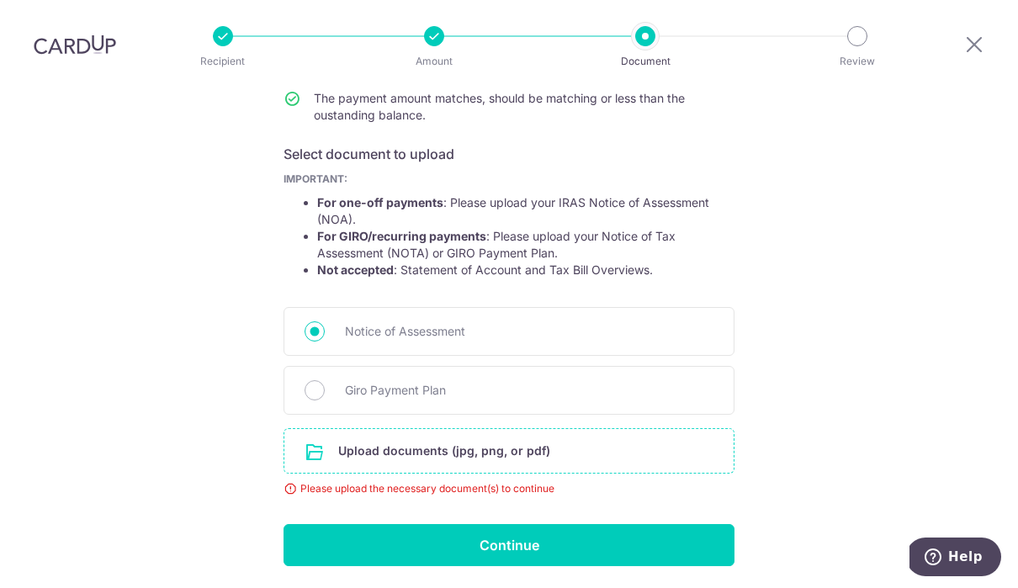
click at [495, 429] on input "file" at bounding box center [508, 451] width 449 height 44
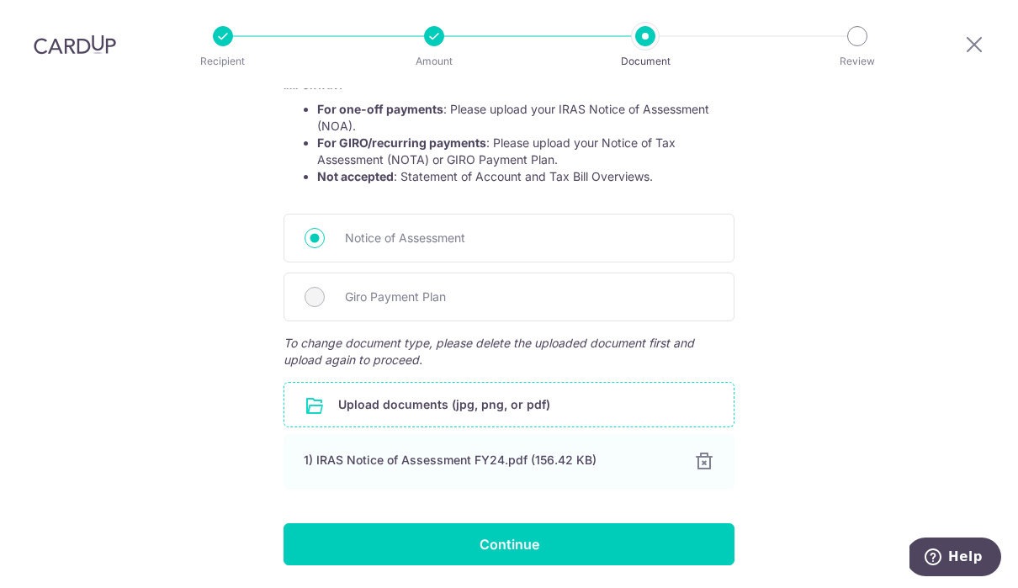
scroll to position [330, 0]
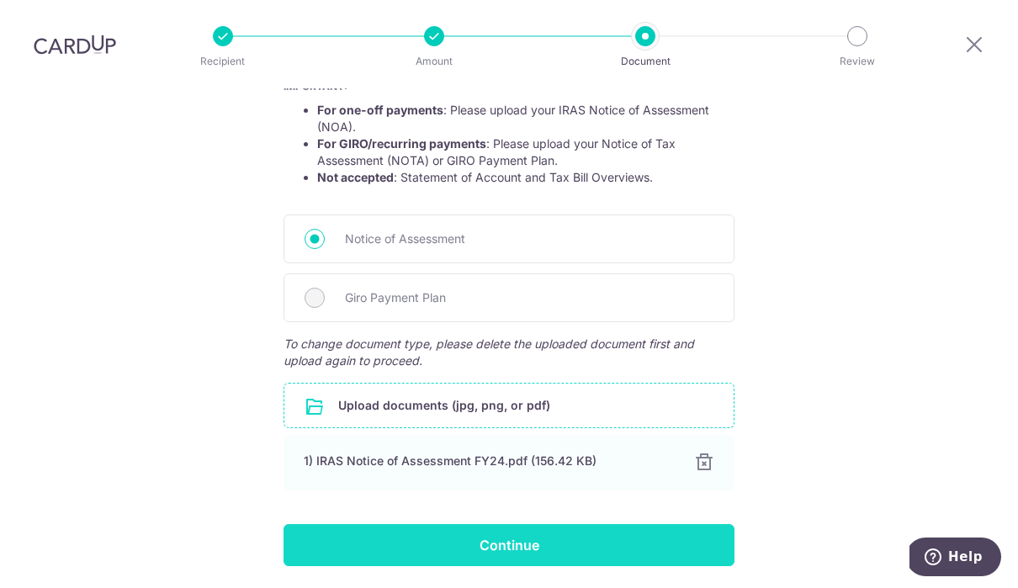
click at [613, 524] on input "Continue" at bounding box center [509, 545] width 451 height 42
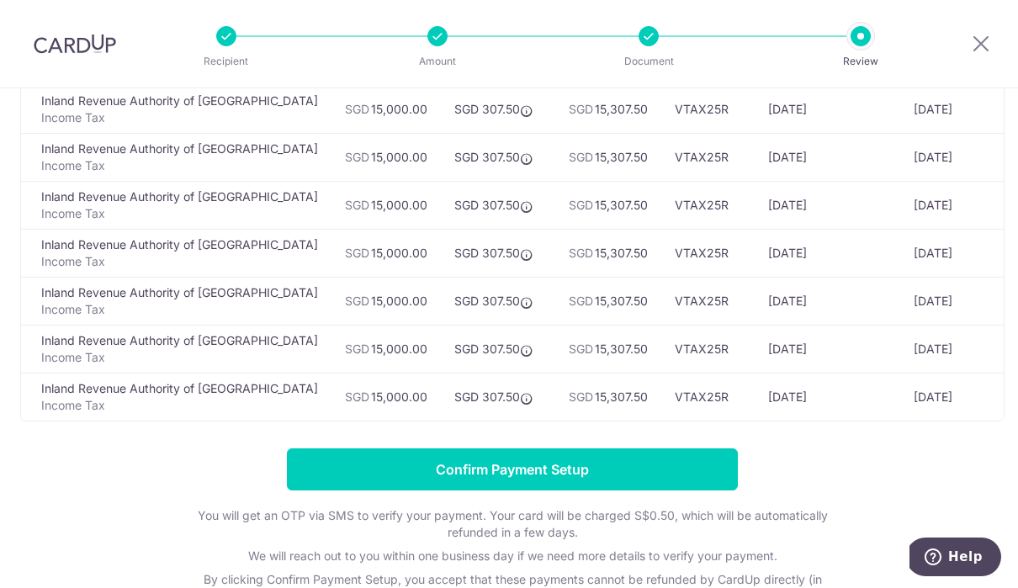
scroll to position [178, 0]
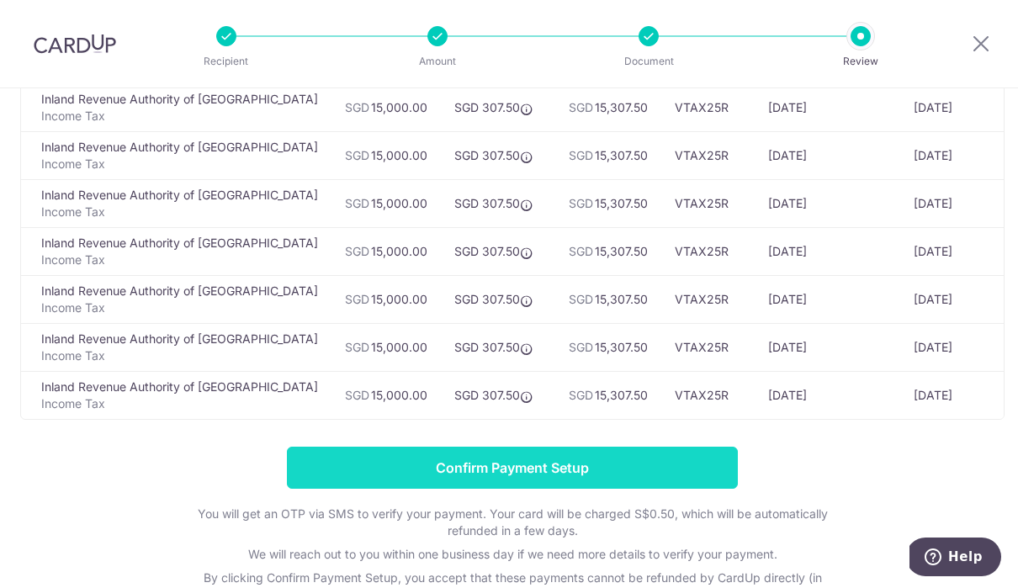
click at [617, 461] on input "Confirm Payment Setup" at bounding box center [512, 468] width 451 height 42
